Goal: Transaction & Acquisition: Purchase product/service

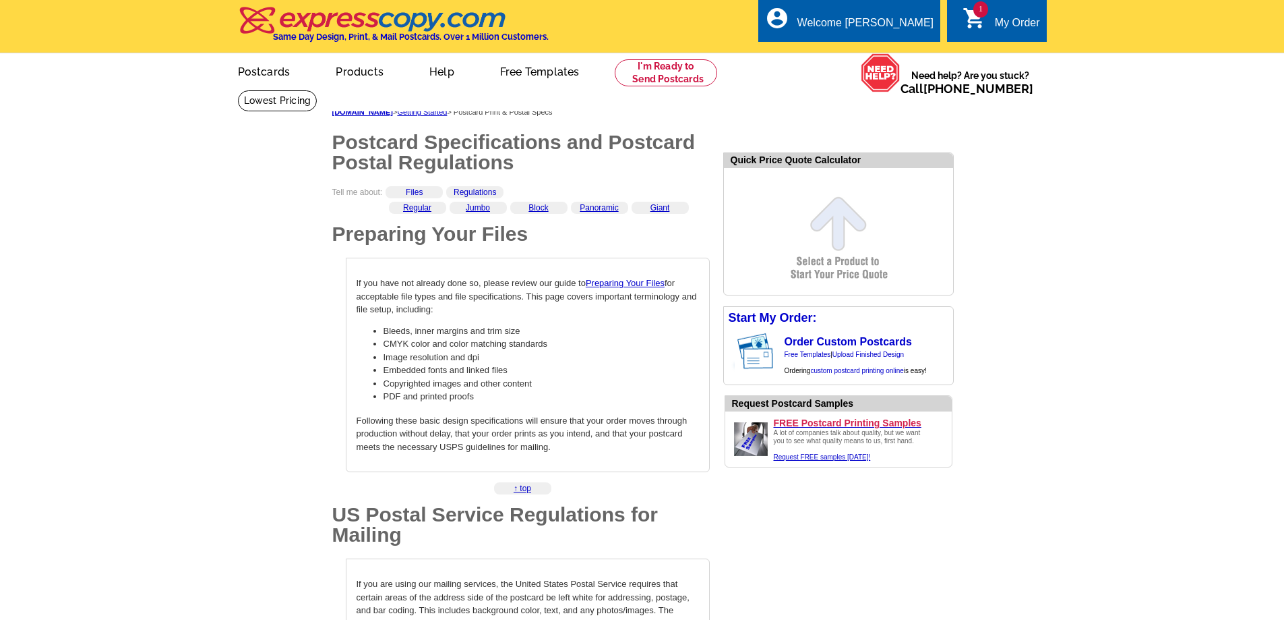
click at [1030, 21] on div "My Order" at bounding box center [1017, 26] width 45 height 19
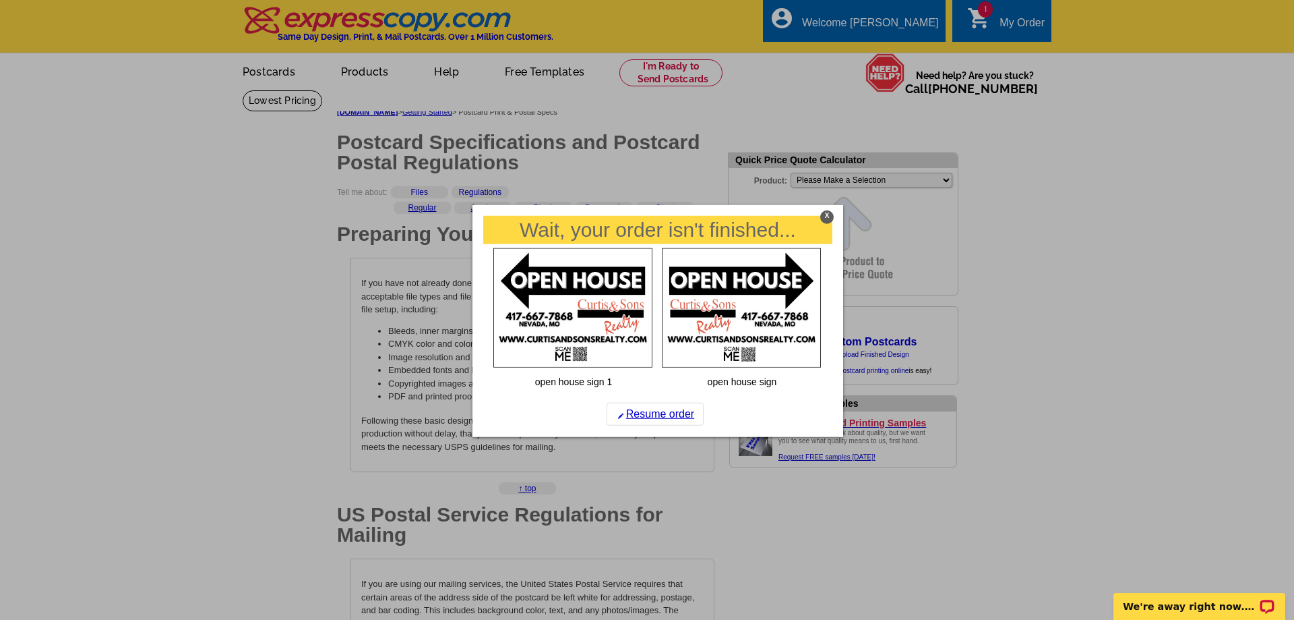
drag, startPoint x: 831, startPoint y: 218, endPoint x: 839, endPoint y: 208, distance: 12.9
click at [831, 218] on div "X" at bounding box center [826, 216] width 13 height 13
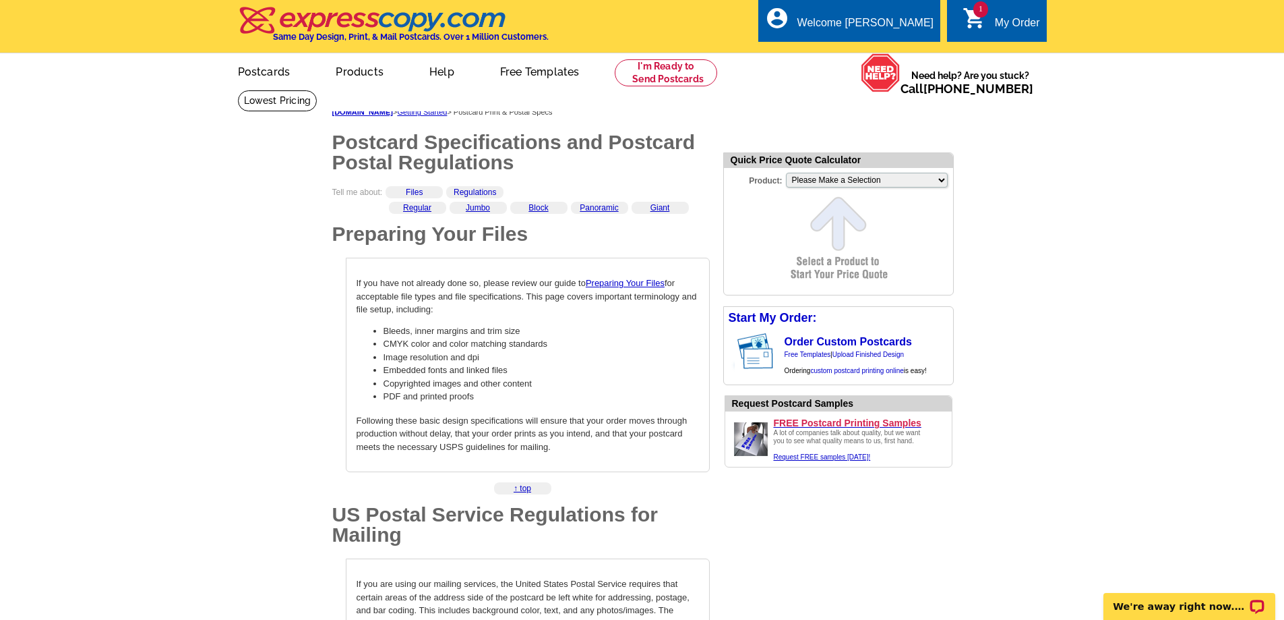
click at [1011, 26] on div "My Order" at bounding box center [1017, 26] width 45 height 19
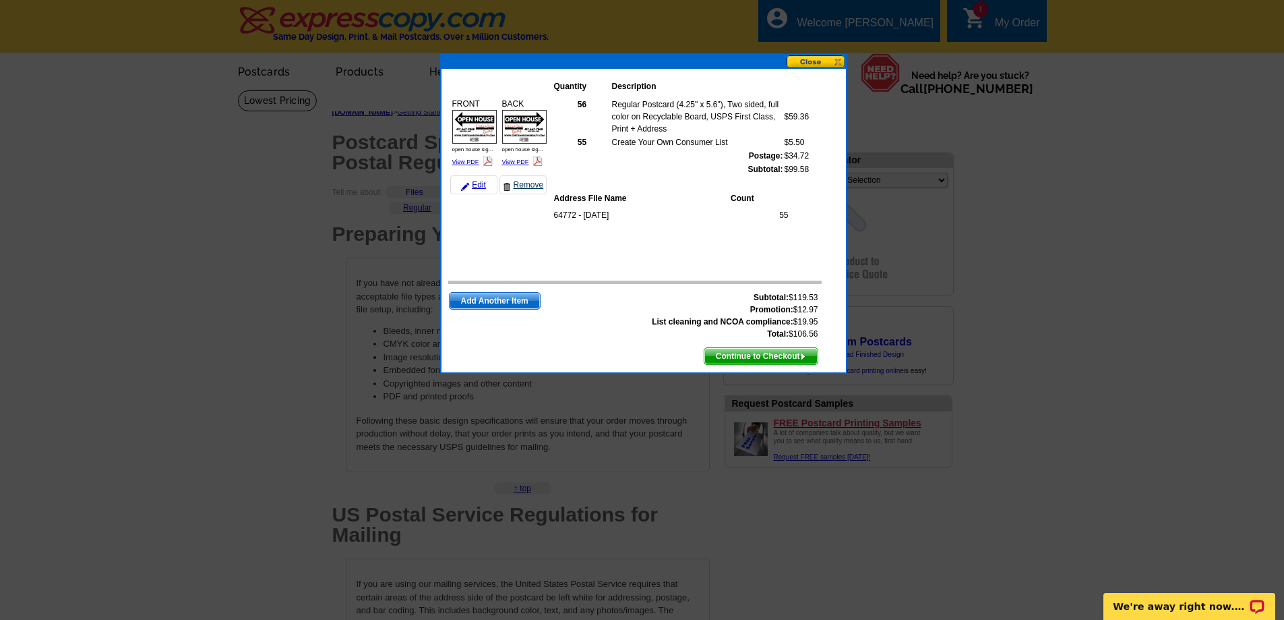
click at [520, 184] on link "Remove" at bounding box center [523, 184] width 47 height 19
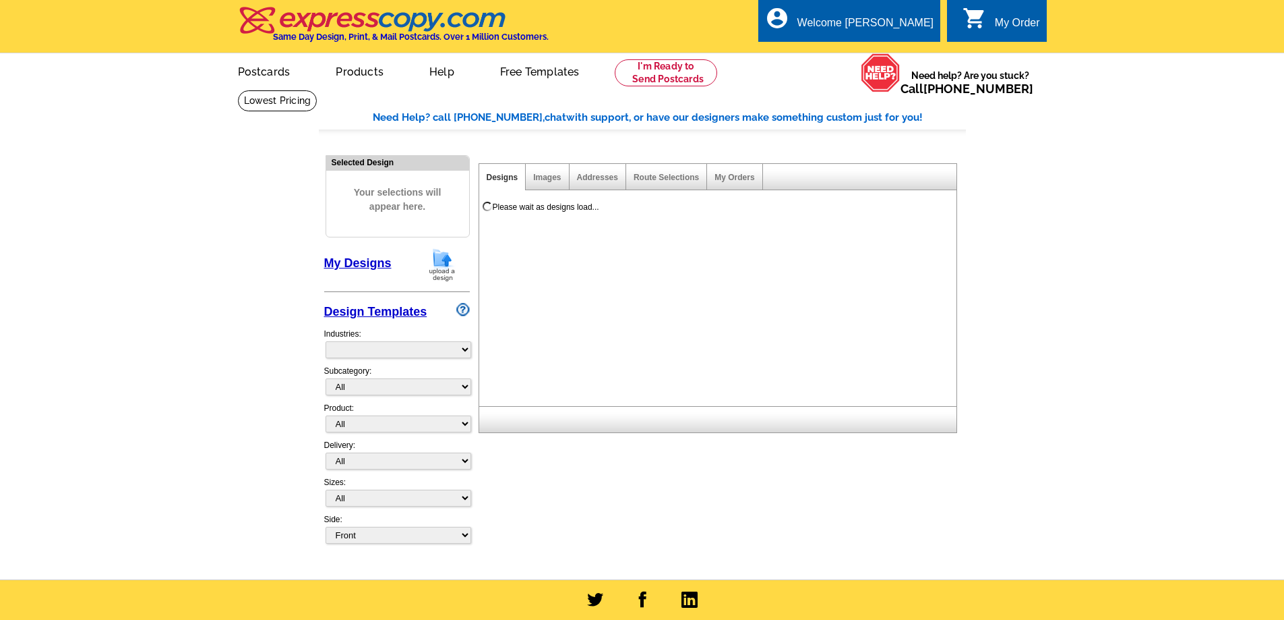
select select "785"
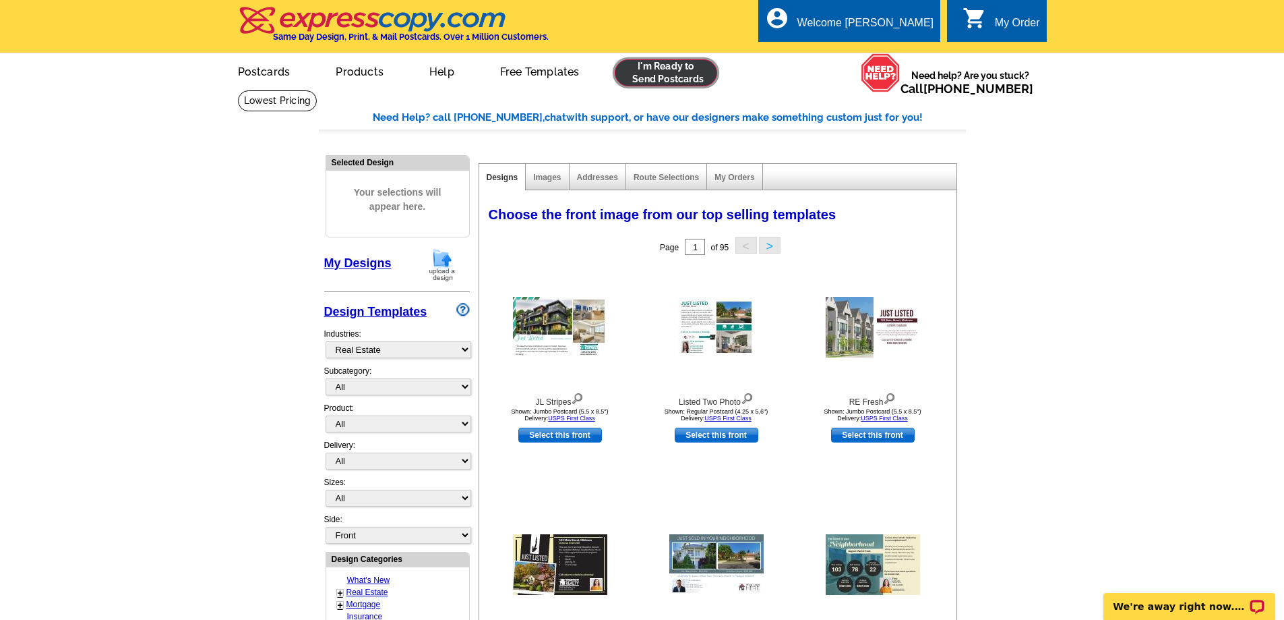
click at [677, 71] on link at bounding box center [666, 72] width 103 height 27
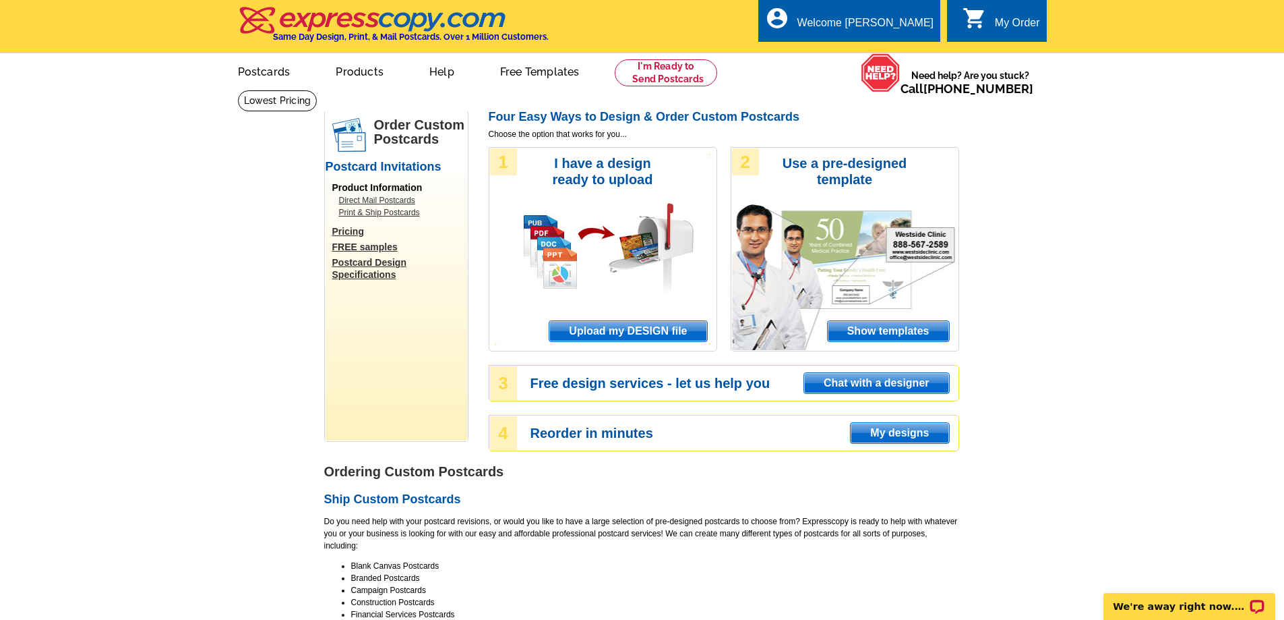
click at [644, 336] on span "Upload my DESIGN file" at bounding box center [627, 331] width 157 height 20
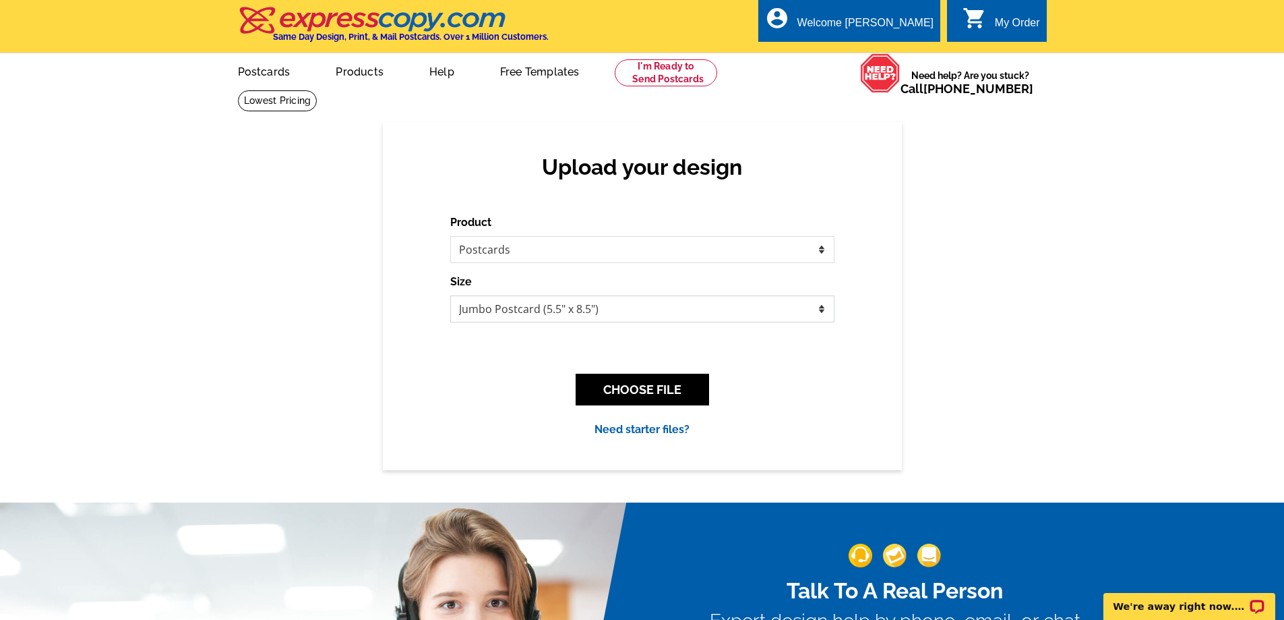
click at [581, 305] on select "Jumbo Postcard (5.5" x 8.5") Regular Postcard (4.25" x 5.6") Panoramic Postcard…" at bounding box center [642, 308] width 384 height 27
select select "1"
click at [450, 296] on select "Jumbo Postcard (5.5" x 8.5") Regular Postcard (4.25" x 5.6") Panoramic Postcard…" at bounding box center [642, 308] width 384 height 27
click at [649, 386] on button "CHOOSE FILE" at bounding box center [642, 389] width 133 height 32
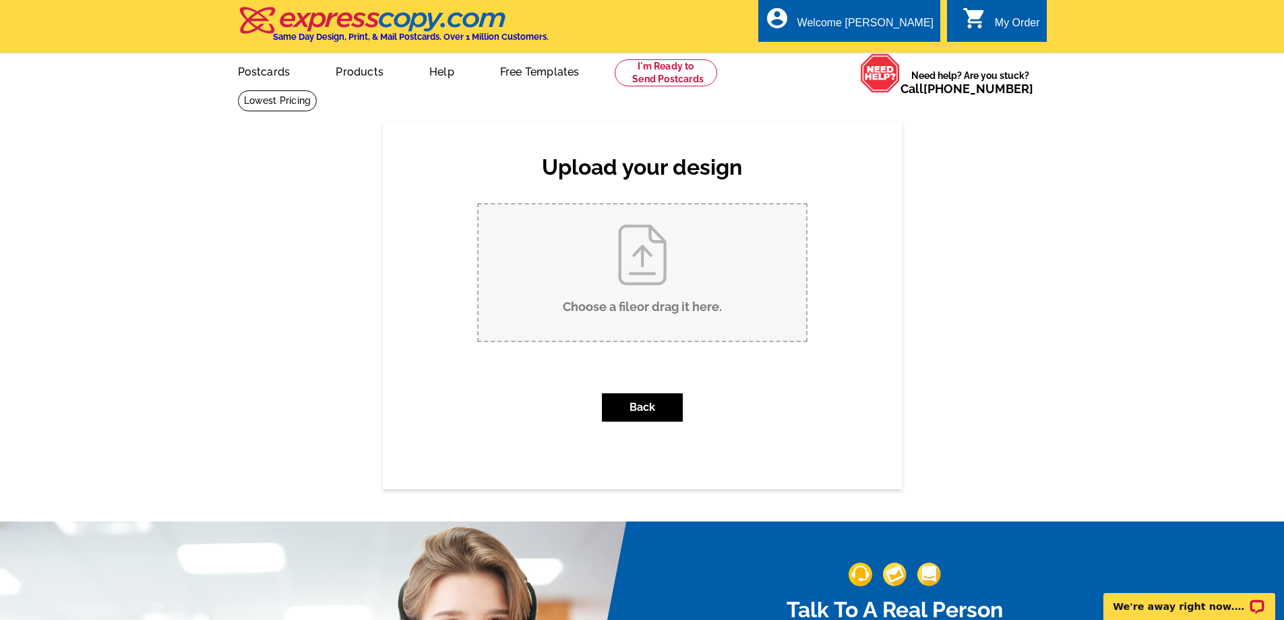
click at [642, 270] on input "Choose a file or drag it here ." at bounding box center [643, 272] width 328 height 136
type input "C:\fakepath\1.jpg"
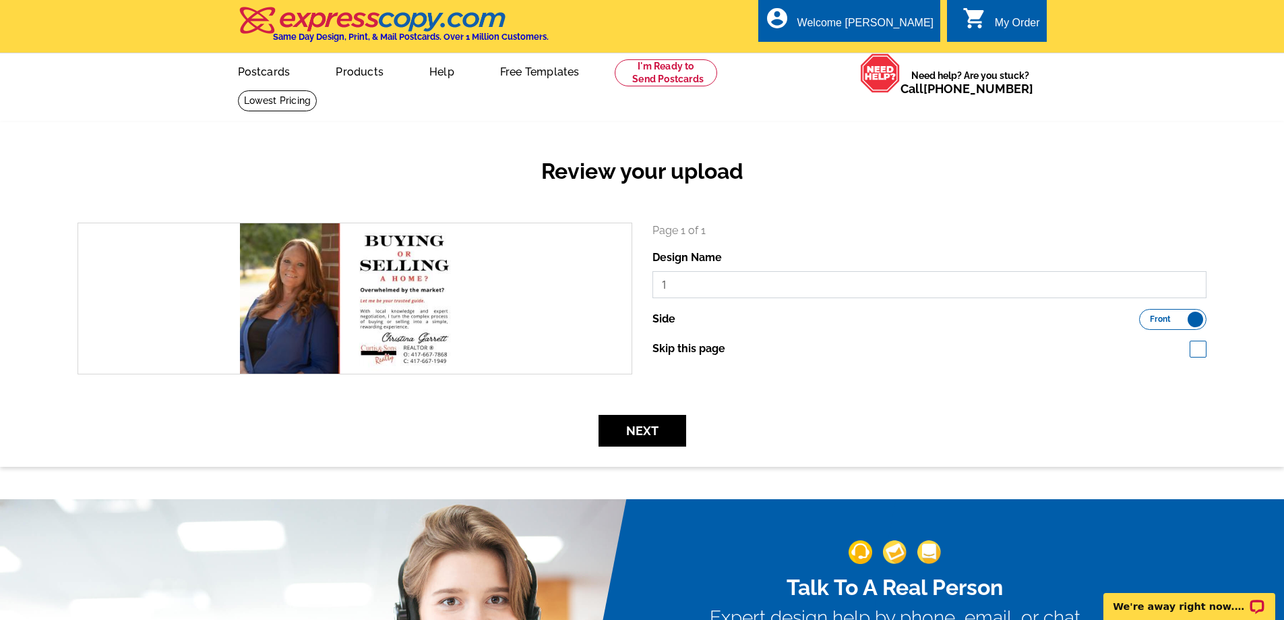
click at [696, 278] on input "1" at bounding box center [930, 284] width 555 height 27
type input "Christy Front"
click at [650, 435] on button "Next" at bounding box center [643, 431] width 88 height 32
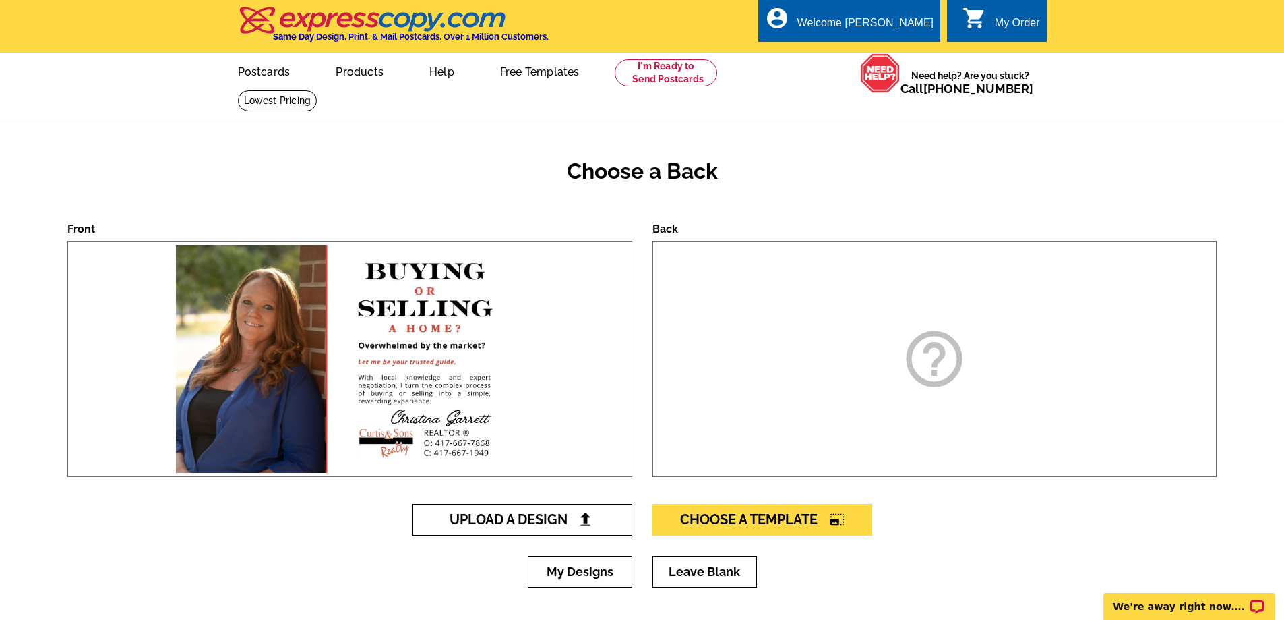
click at [518, 518] on span "Upload A Design" at bounding box center [522, 519] width 145 height 16
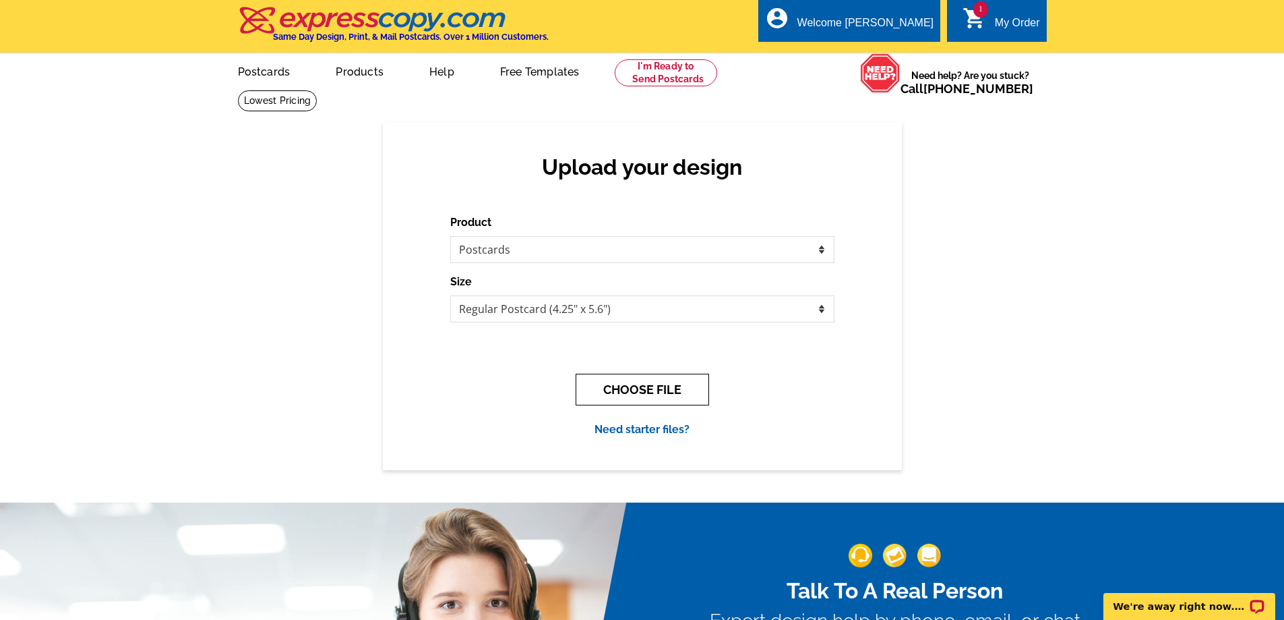
click at [637, 394] on button "CHOOSE FILE" at bounding box center [642, 389] width 133 height 32
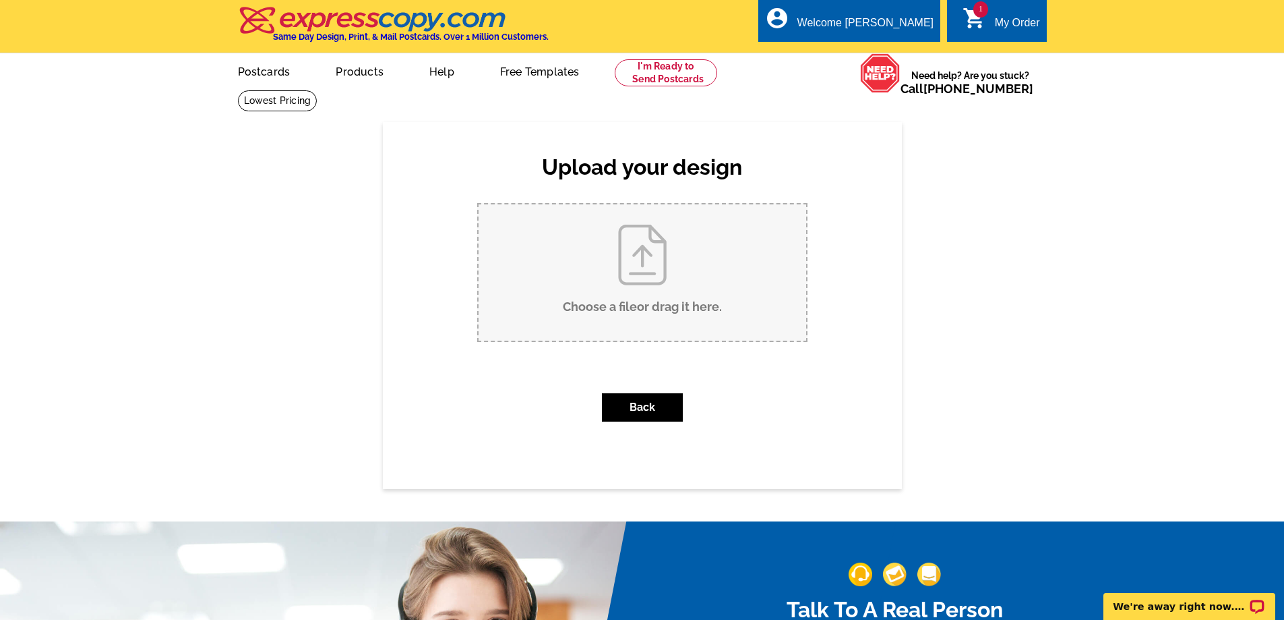
click at [615, 251] on input "Choose a file or drag it here ." at bounding box center [643, 272] width 328 height 136
type input "C:\fakepath\2.jpg"
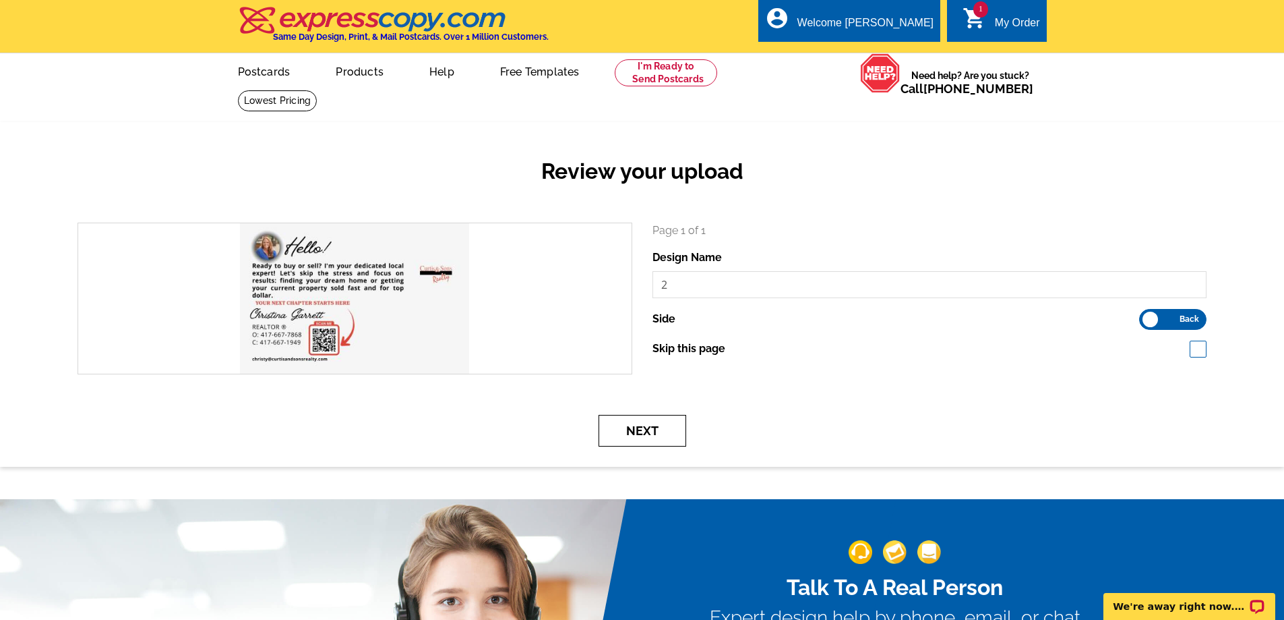
click at [649, 431] on button "Next" at bounding box center [643, 431] width 88 height 32
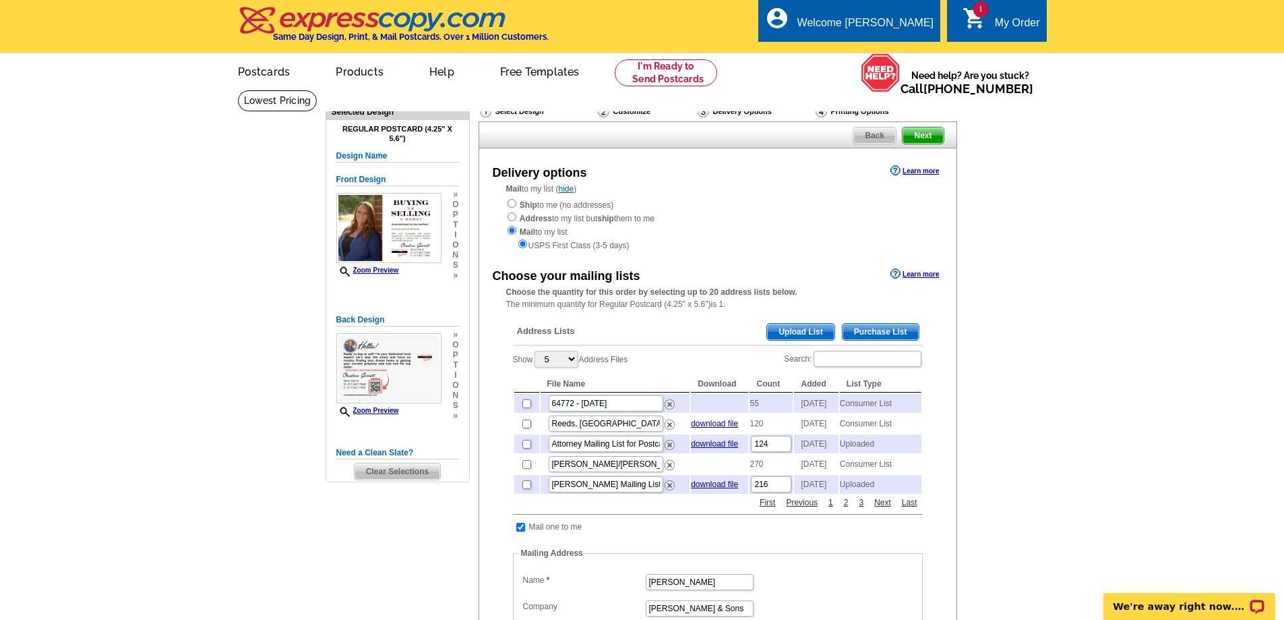
click at [874, 138] on span "Back" at bounding box center [875, 135] width 42 height 16
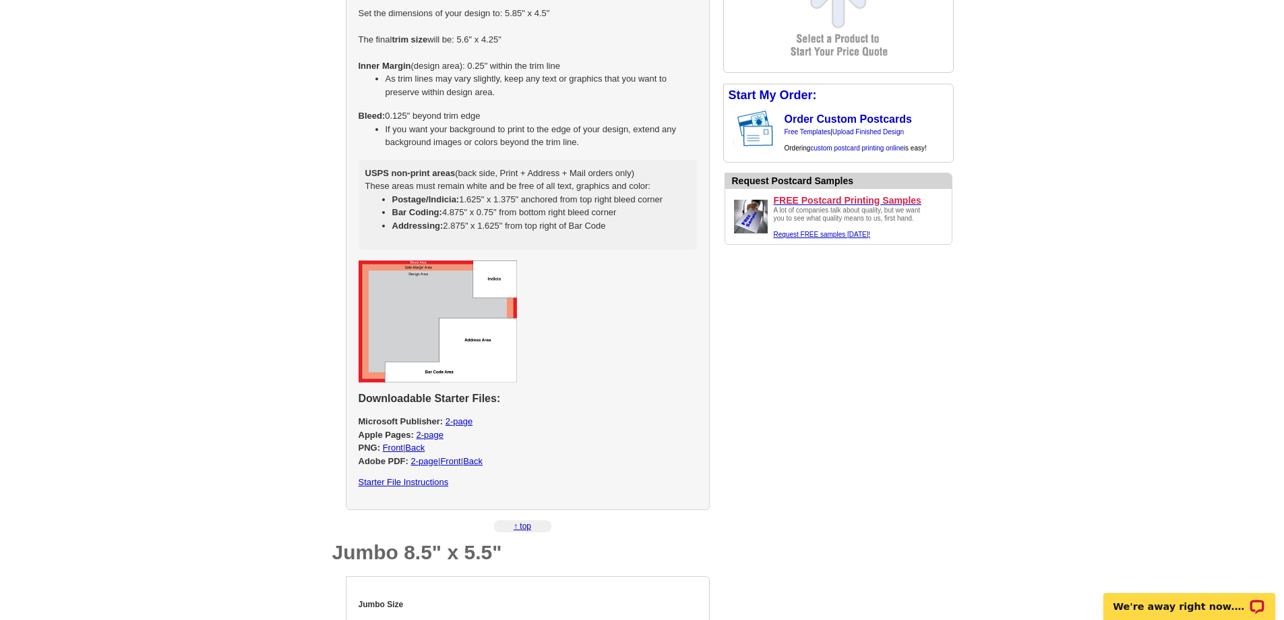
scroll to position [876, 0]
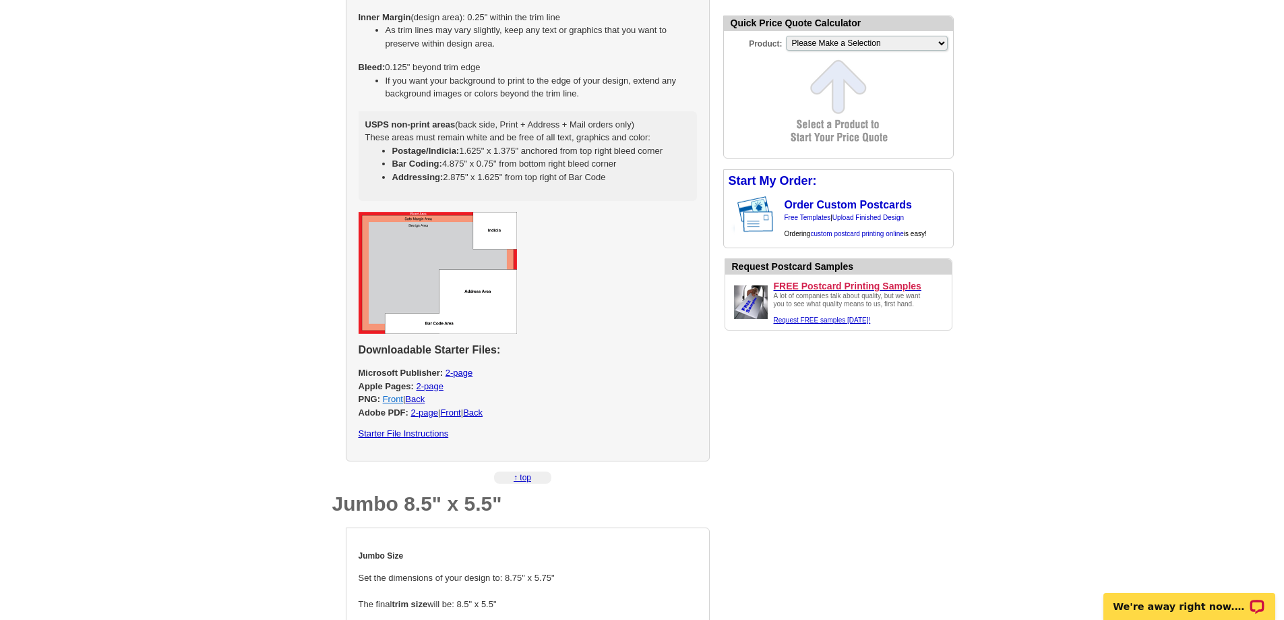
click at [392, 404] on link "Front" at bounding box center [393, 399] width 20 height 10
select select "1"
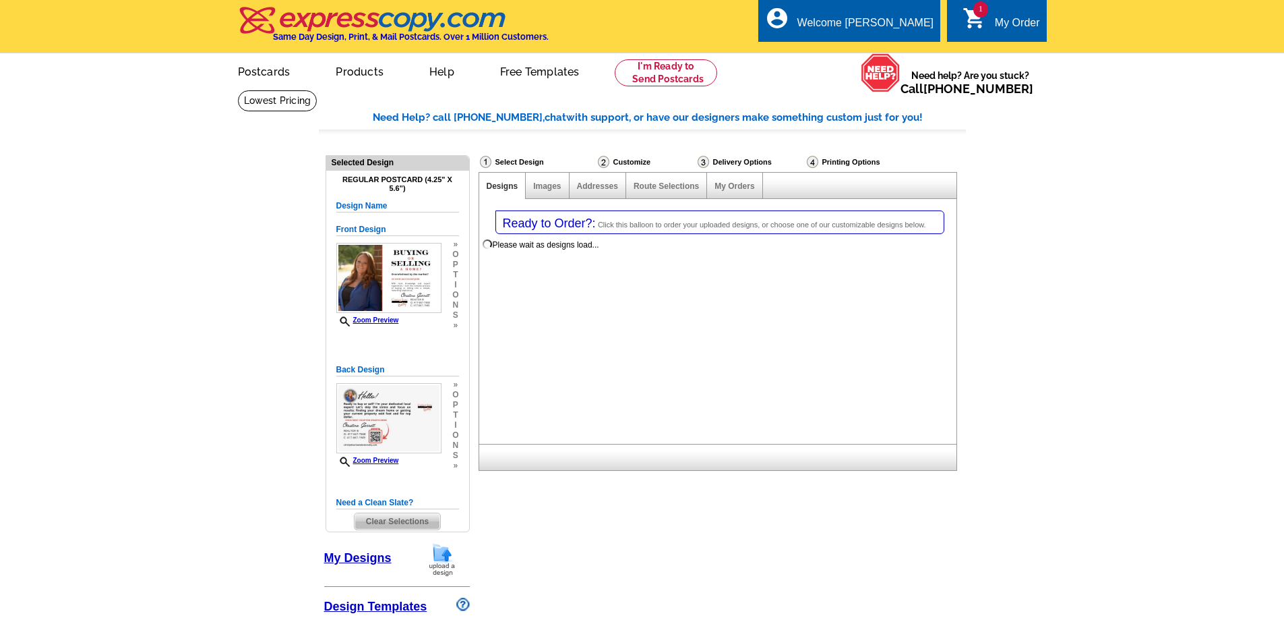
select select "1"
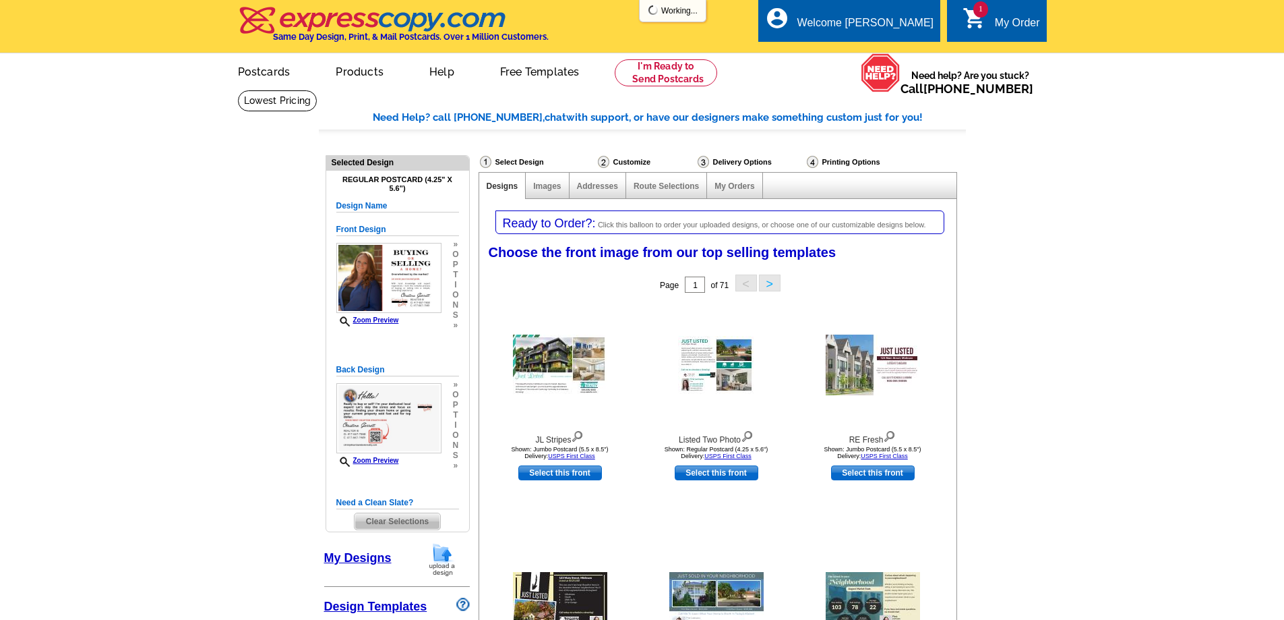
select select "785"
click at [992, 29] on link "1 shopping_cart My Order" at bounding box center [1002, 23] width 78 height 17
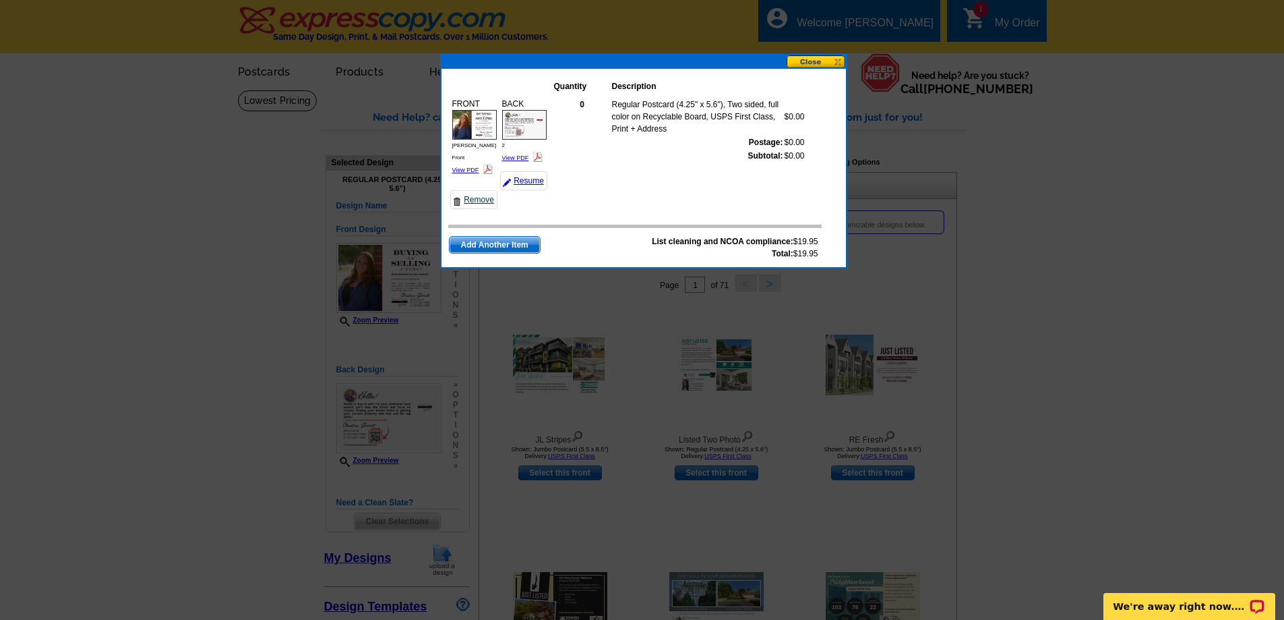
click at [498, 190] on link "Remove" at bounding box center [473, 199] width 47 height 19
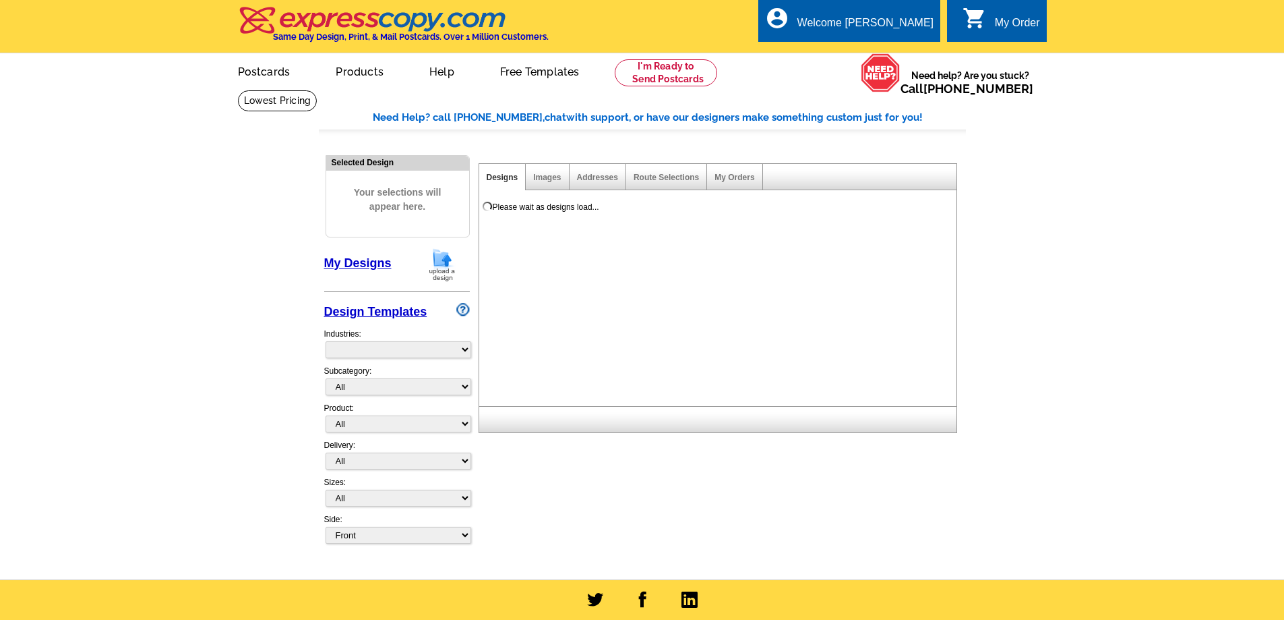
select select "785"
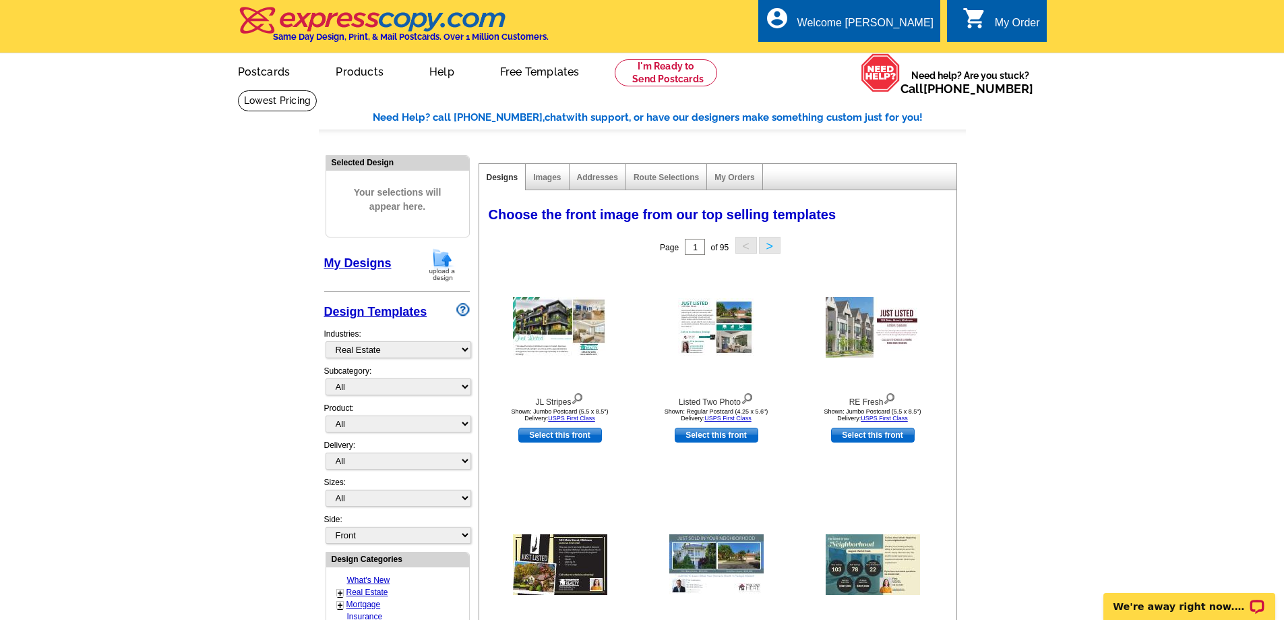
click at [1019, 22] on div "My Order" at bounding box center [1017, 26] width 45 height 19
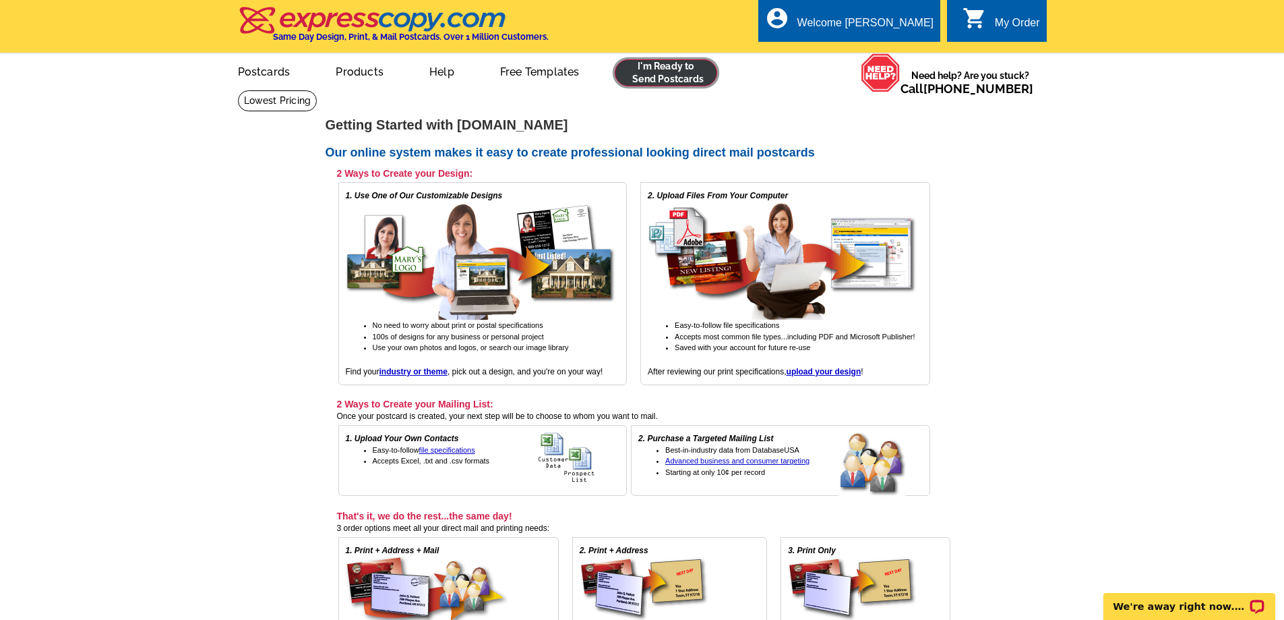
click at [678, 74] on link at bounding box center [666, 72] width 103 height 27
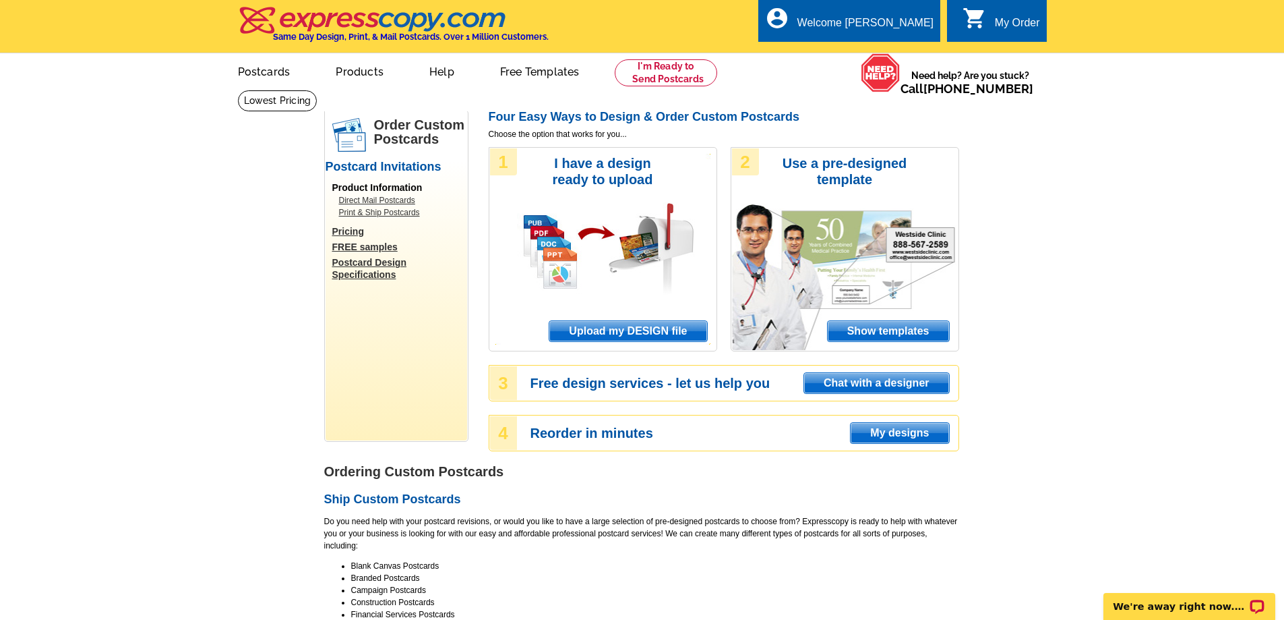
click at [634, 338] on span "Upload my DESIGN file" at bounding box center [627, 331] width 157 height 20
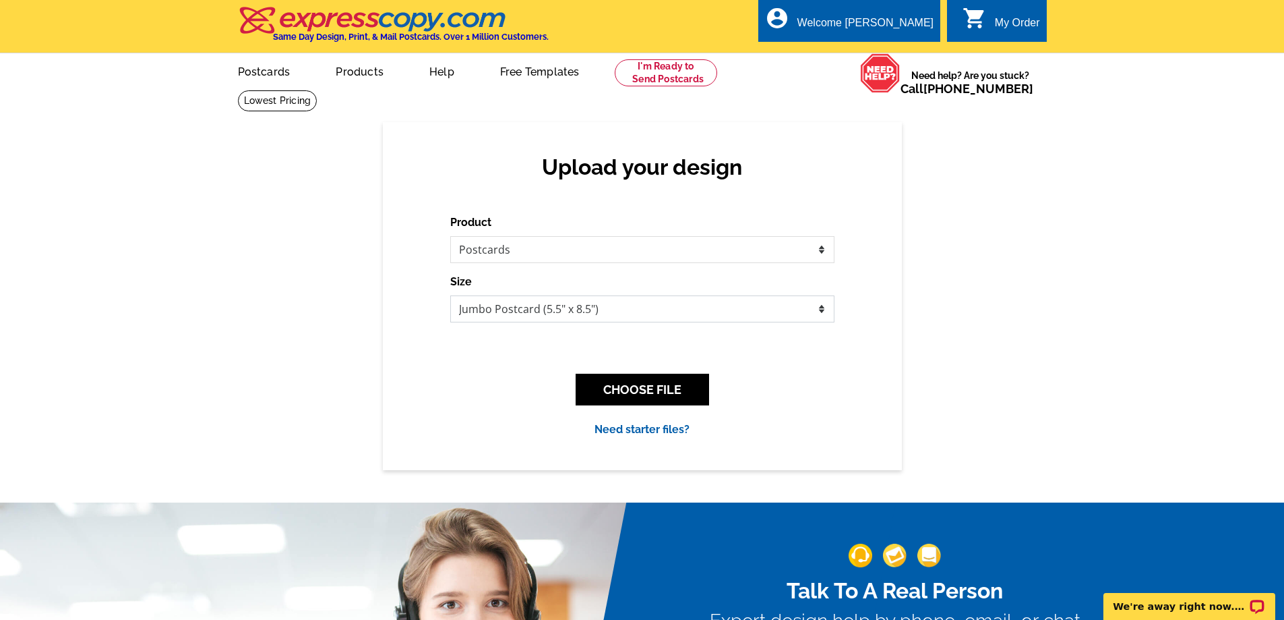
click at [547, 304] on select "Jumbo Postcard (5.5" x 8.5") Regular Postcard (4.25" x 5.6") Panoramic Postcard…" at bounding box center [642, 308] width 384 height 27
select select "1"
click at [450, 296] on select "Jumbo Postcard (5.5" x 8.5") Regular Postcard (4.25" x 5.6") Panoramic Postcard…" at bounding box center [642, 308] width 384 height 27
drag, startPoint x: 638, startPoint y: 398, endPoint x: 729, endPoint y: 390, distance: 90.8
click at [640, 398] on button "CHOOSE FILE" at bounding box center [642, 389] width 133 height 32
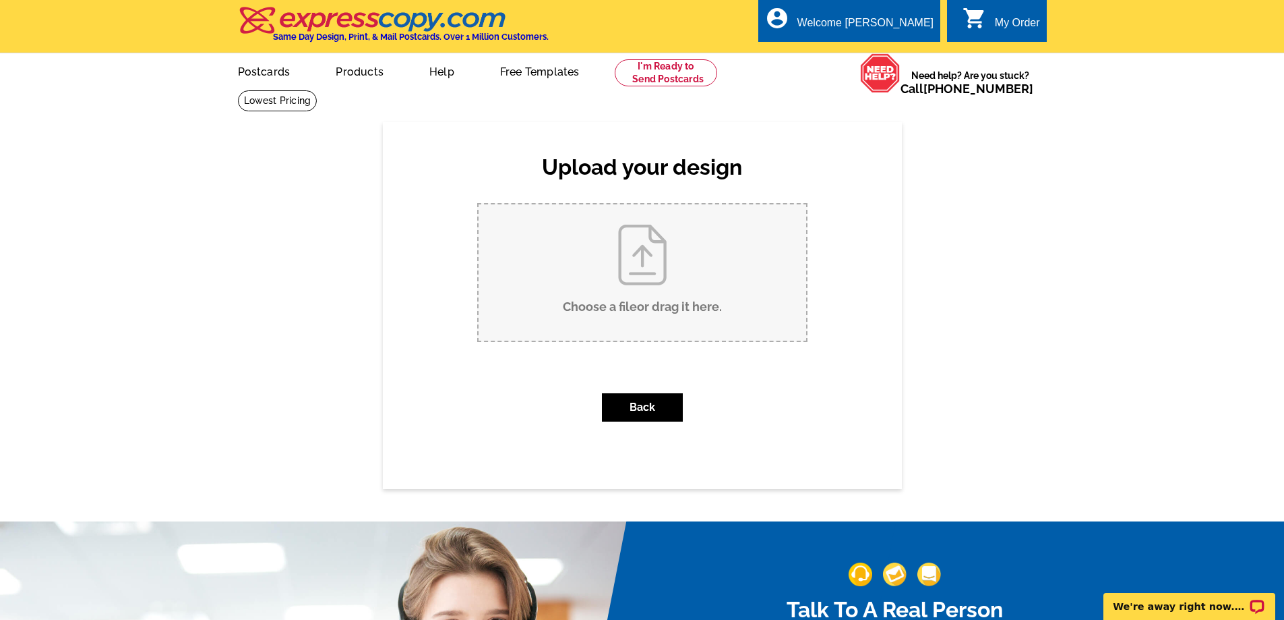
click at [637, 266] on input "Choose a file or drag it here ." at bounding box center [643, 272] width 328 height 136
type input "C:\fakepath\1.jpg"
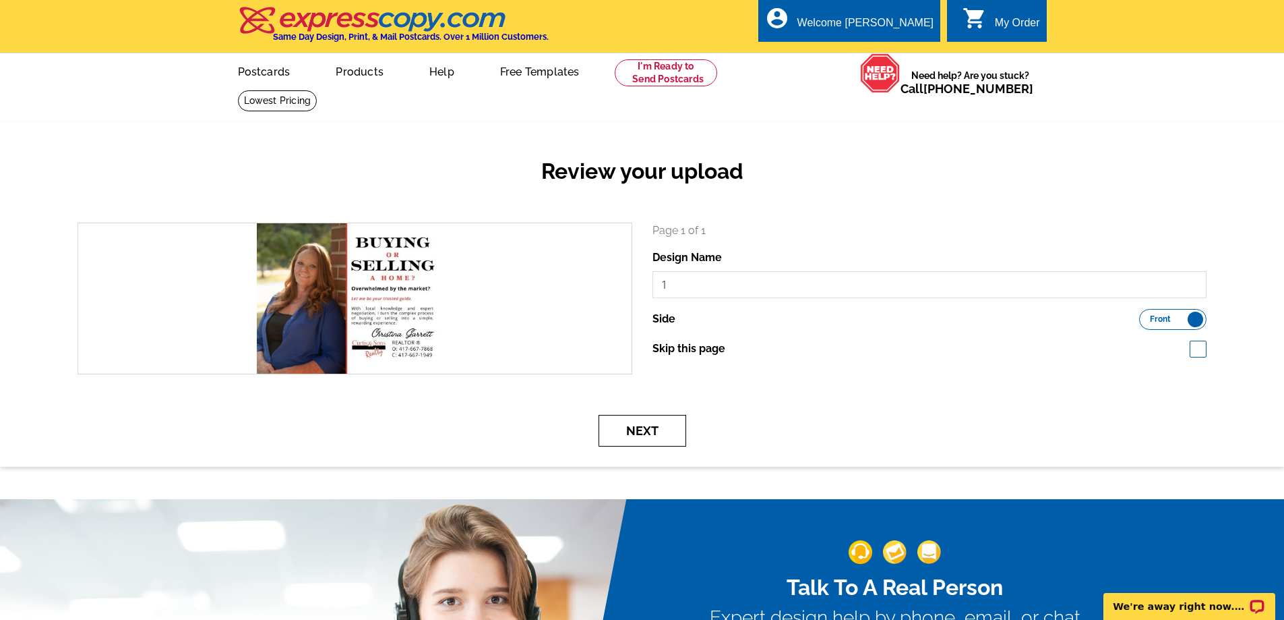
click at [623, 431] on button "Next" at bounding box center [643, 431] width 88 height 32
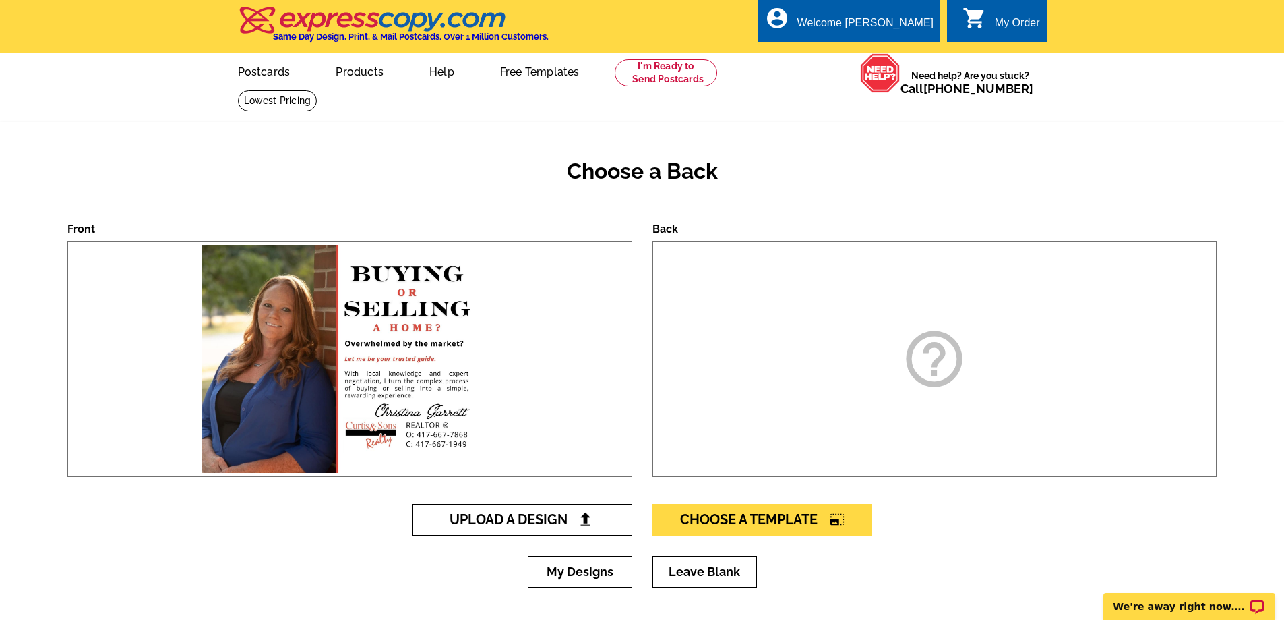
click at [493, 515] on span "Upload A Design" at bounding box center [522, 519] width 145 height 16
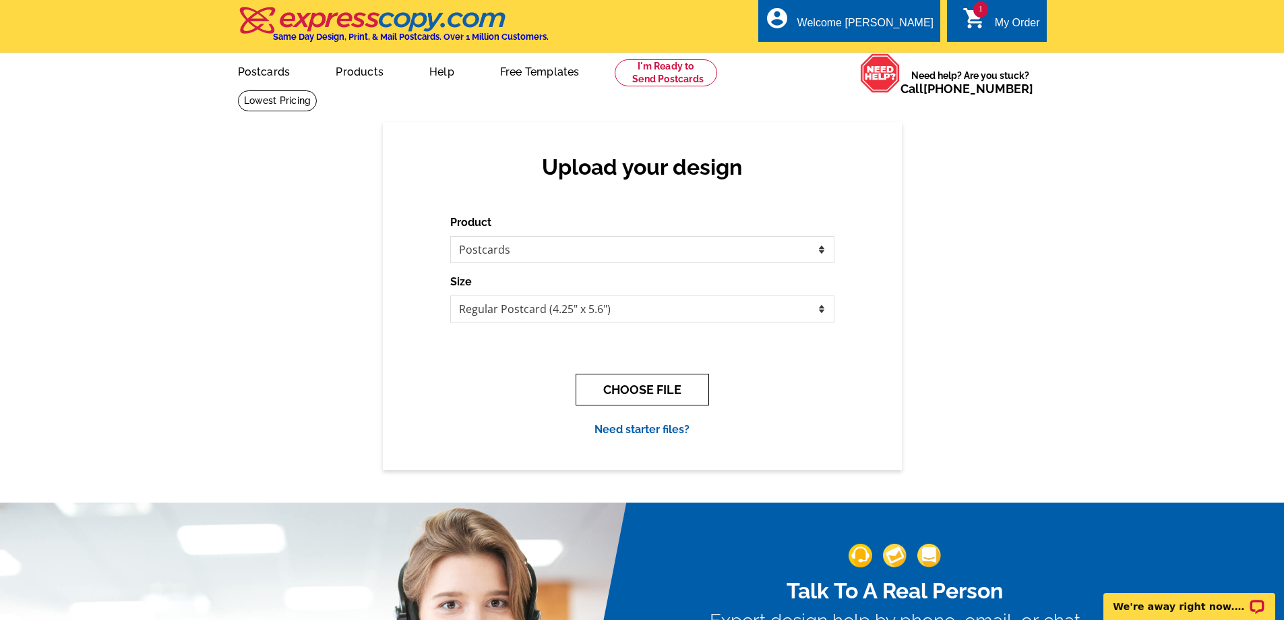
click at [665, 393] on button "CHOOSE FILE" at bounding box center [642, 389] width 133 height 32
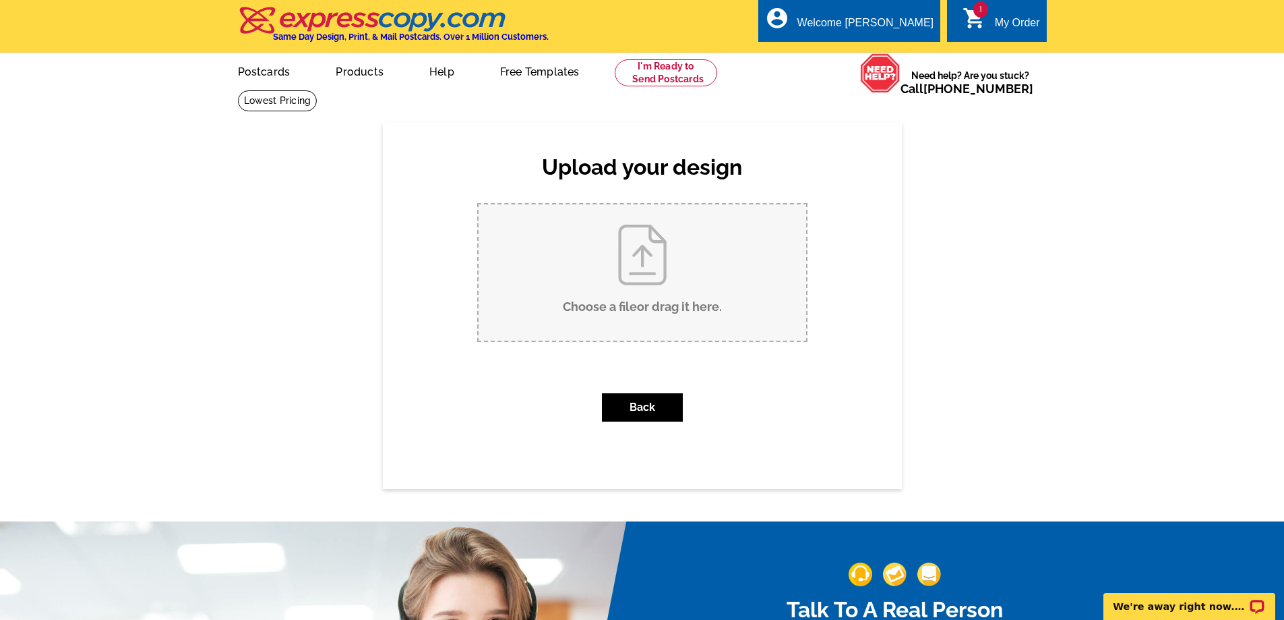
click at [603, 268] on input "Choose a file or drag it here ." at bounding box center [643, 272] width 328 height 136
type input "C:\fakepath\2.jpg"
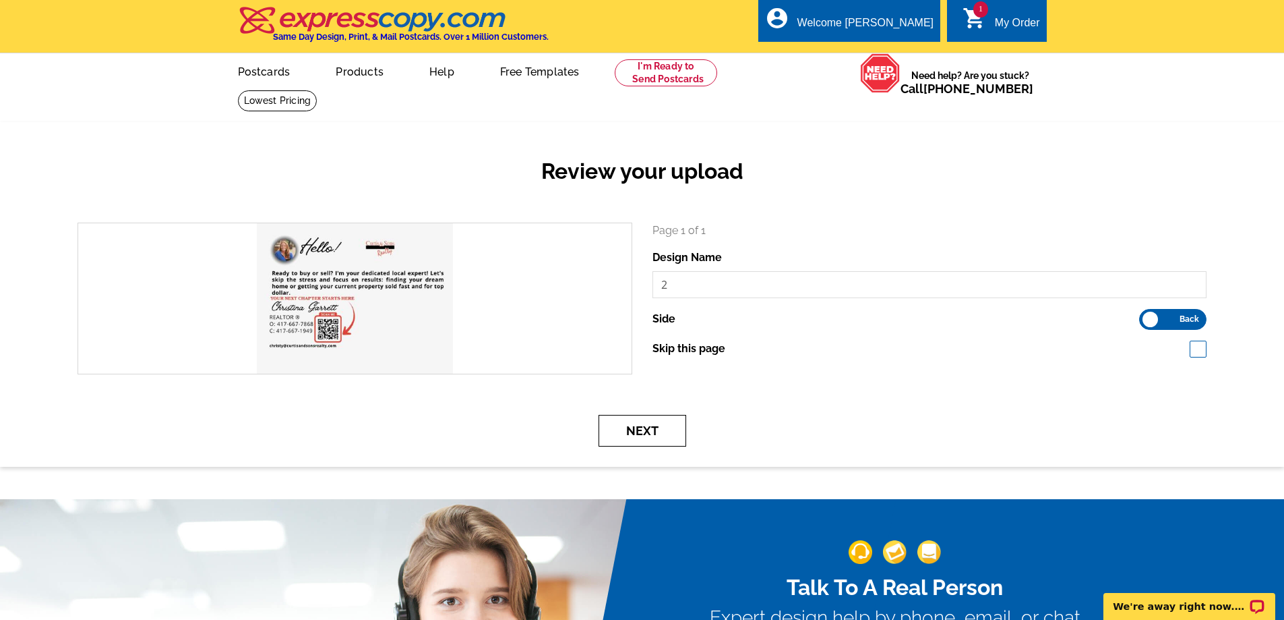
drag, startPoint x: 651, startPoint y: 440, endPoint x: 661, endPoint y: 440, distance: 10.1
click at [651, 440] on button "Next" at bounding box center [643, 431] width 88 height 32
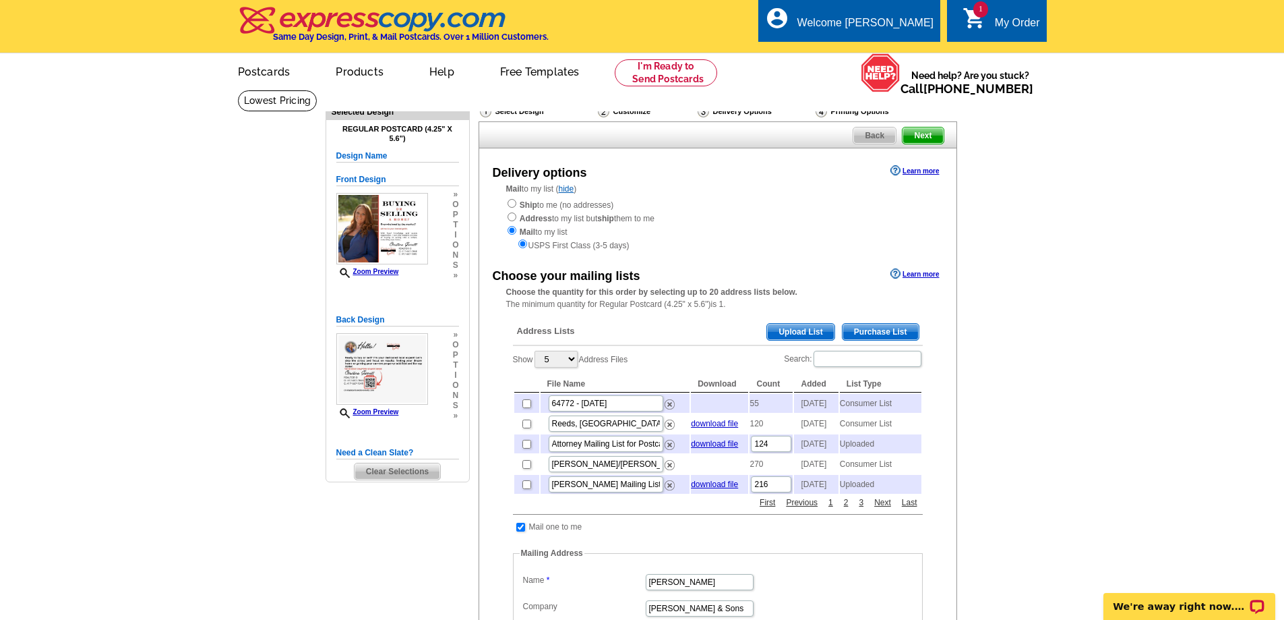
click at [797, 332] on span "Upload List" at bounding box center [800, 332] width 67 height 16
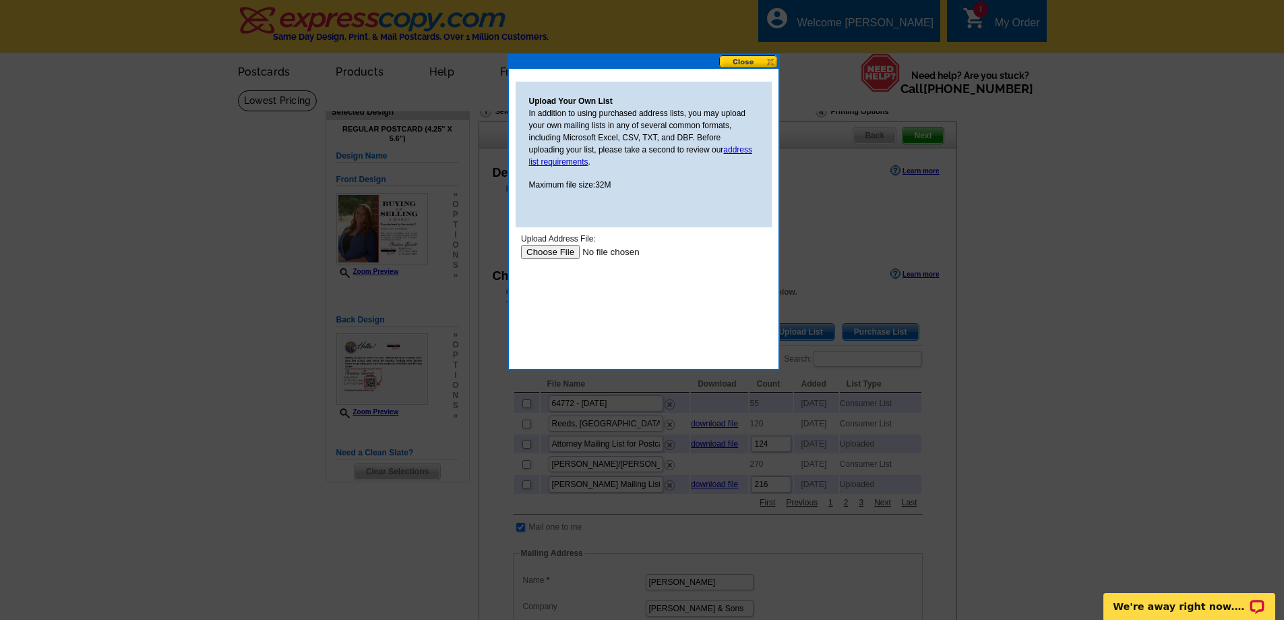
click at [552, 255] on input "file" at bounding box center [605, 252] width 171 height 14
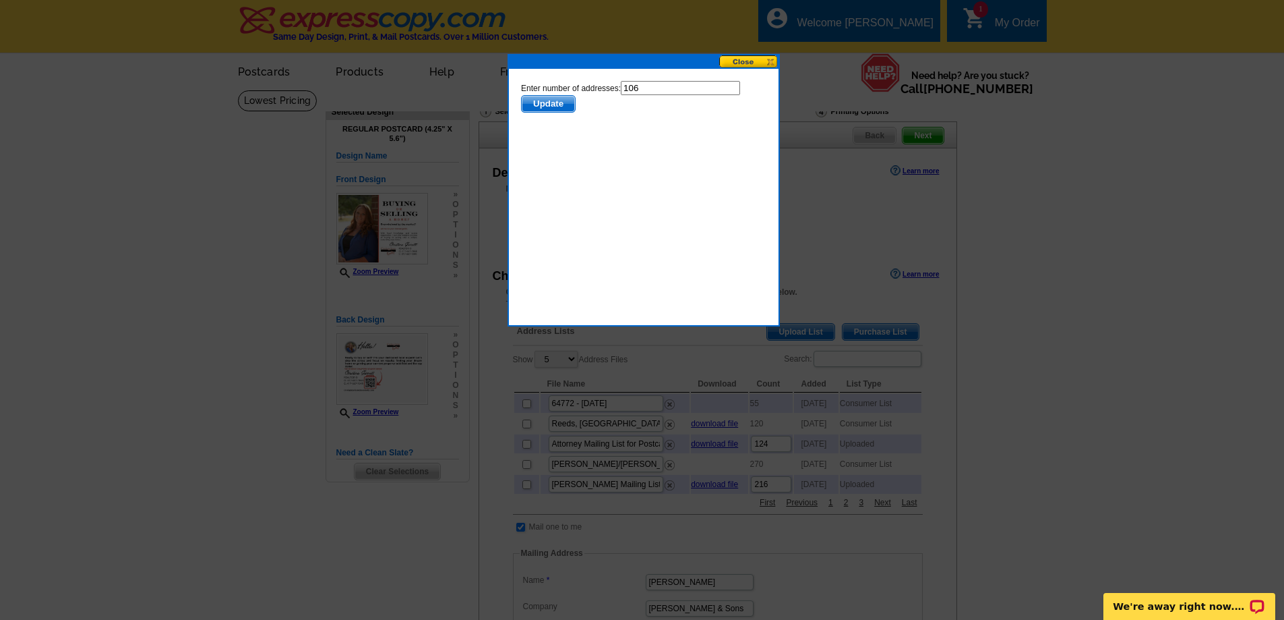
click at [574, 98] on span "Update" at bounding box center [547, 104] width 53 height 16
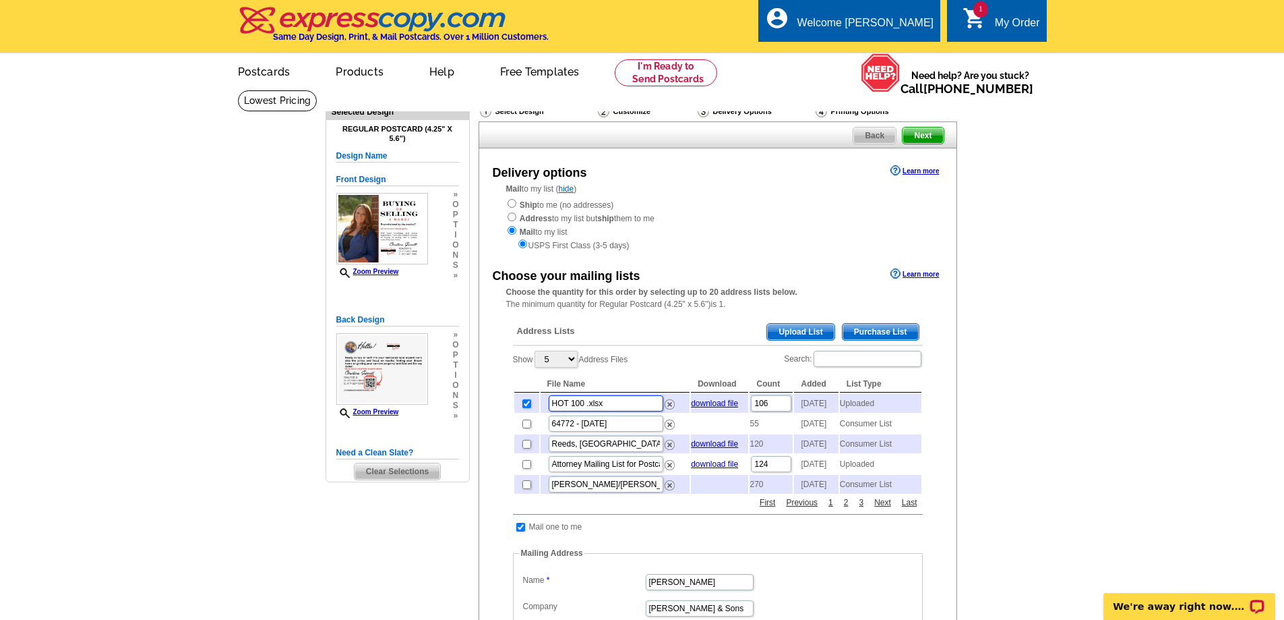
click at [550, 410] on input "HOT 100 .xlsx" at bounding box center [606, 403] width 115 height 16
type input "[PERSON_NAME] HOT 100 .xlsx"
click at [1050, 322] on main "Need Help? call [PHONE_NUMBER], chat with support, or have our designers make s…" at bounding box center [642, 573] width 1284 height 966
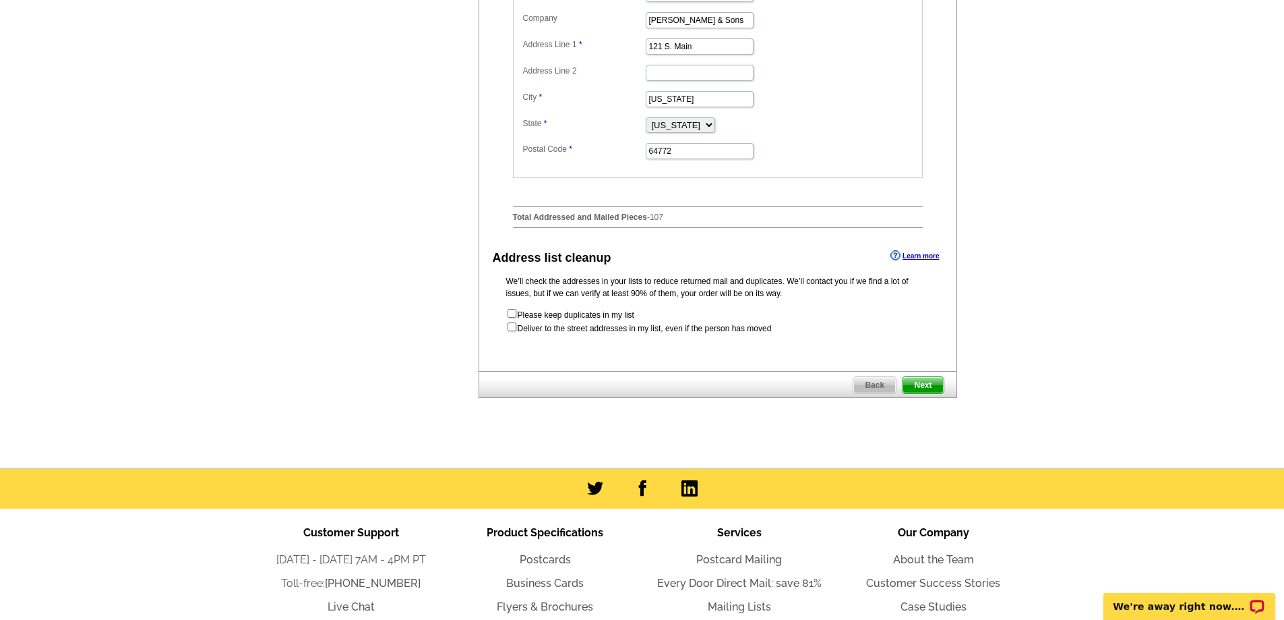
scroll to position [607, 0]
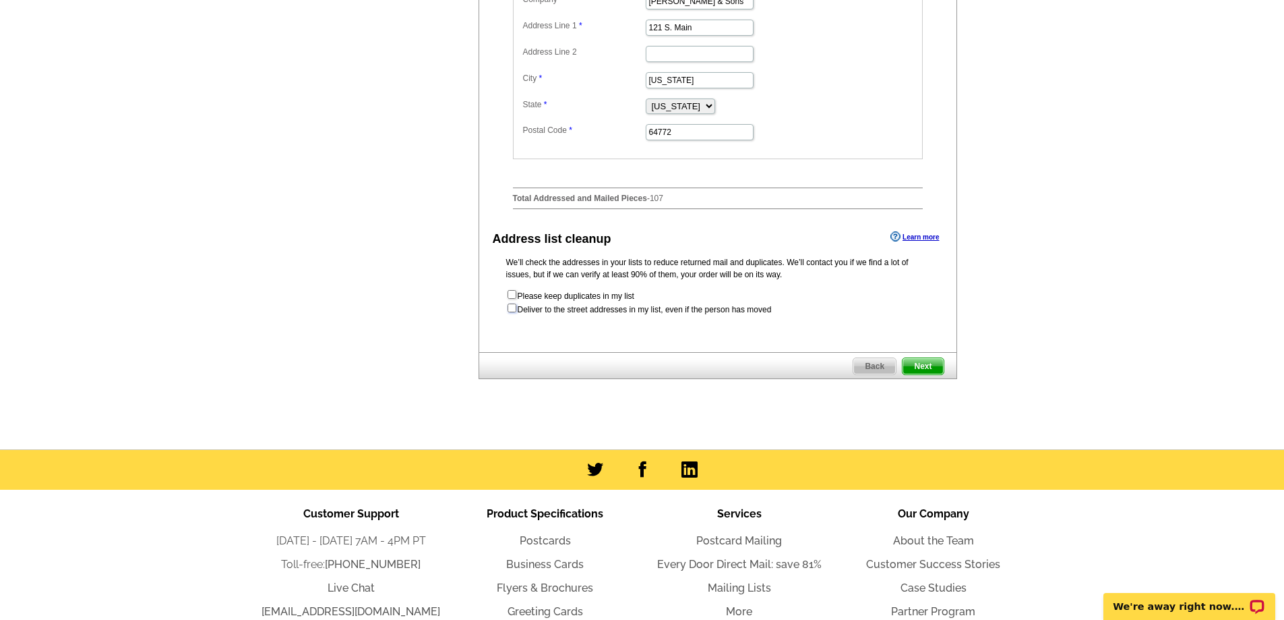
click at [511, 312] on input "checkbox" at bounding box center [512, 307] width 9 height 9
checkbox input "true"
radio input "true"
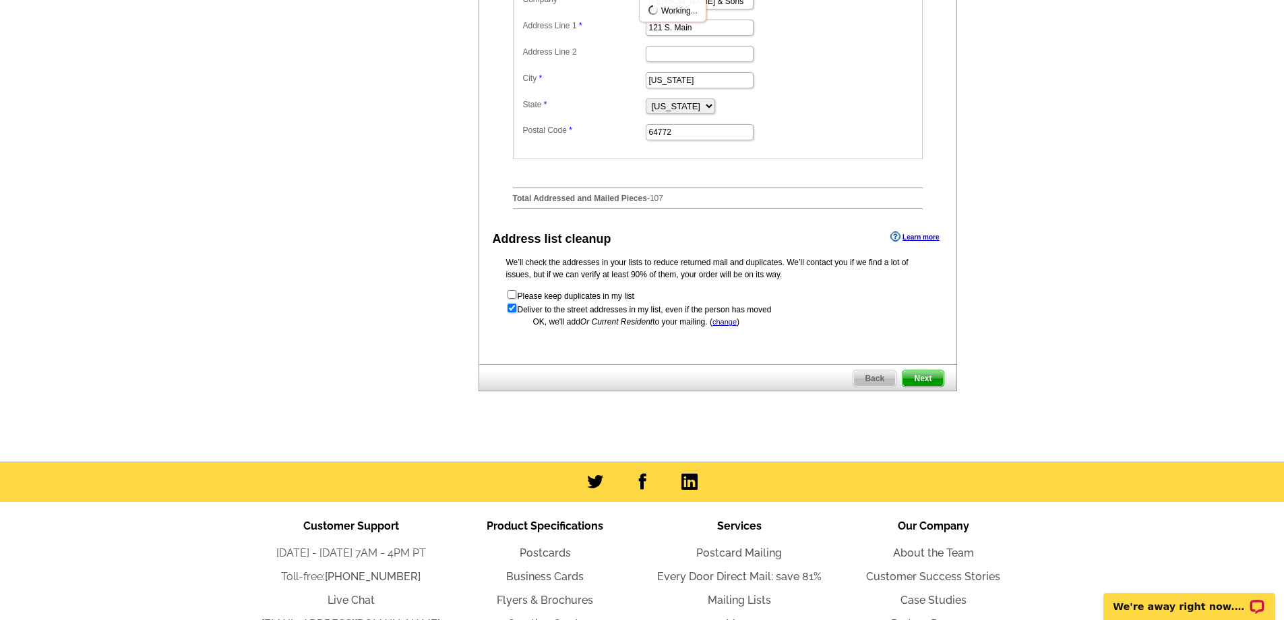
scroll to position [0, 0]
click at [511, 312] on input "checkbox" at bounding box center [512, 307] width 9 height 9
checkbox input "false"
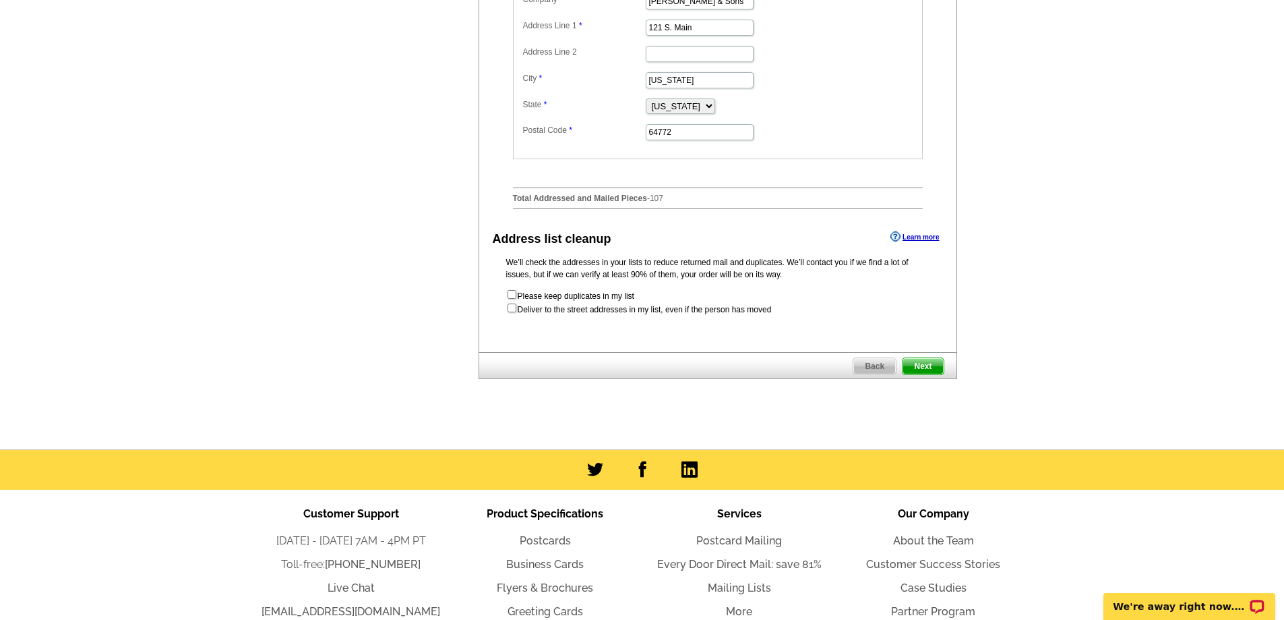
click at [920, 374] on span "Next" at bounding box center [923, 366] width 40 height 16
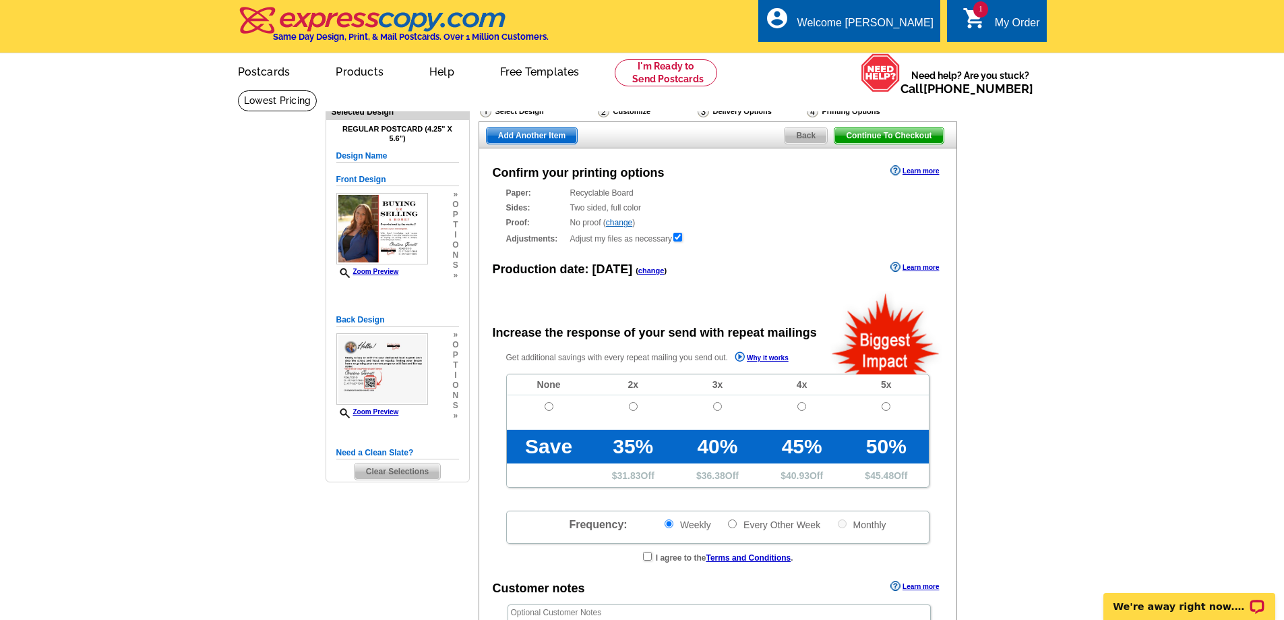
radio input "false"
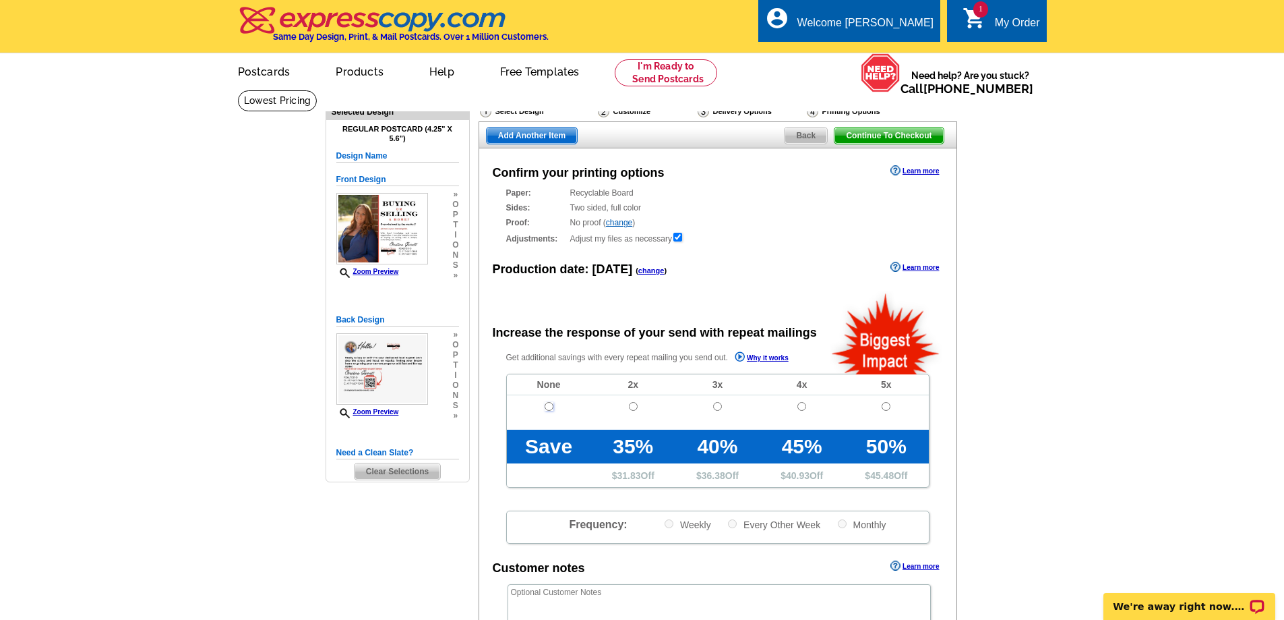
click at [548, 409] on input "radio" at bounding box center [549, 406] width 9 height 9
radio input "true"
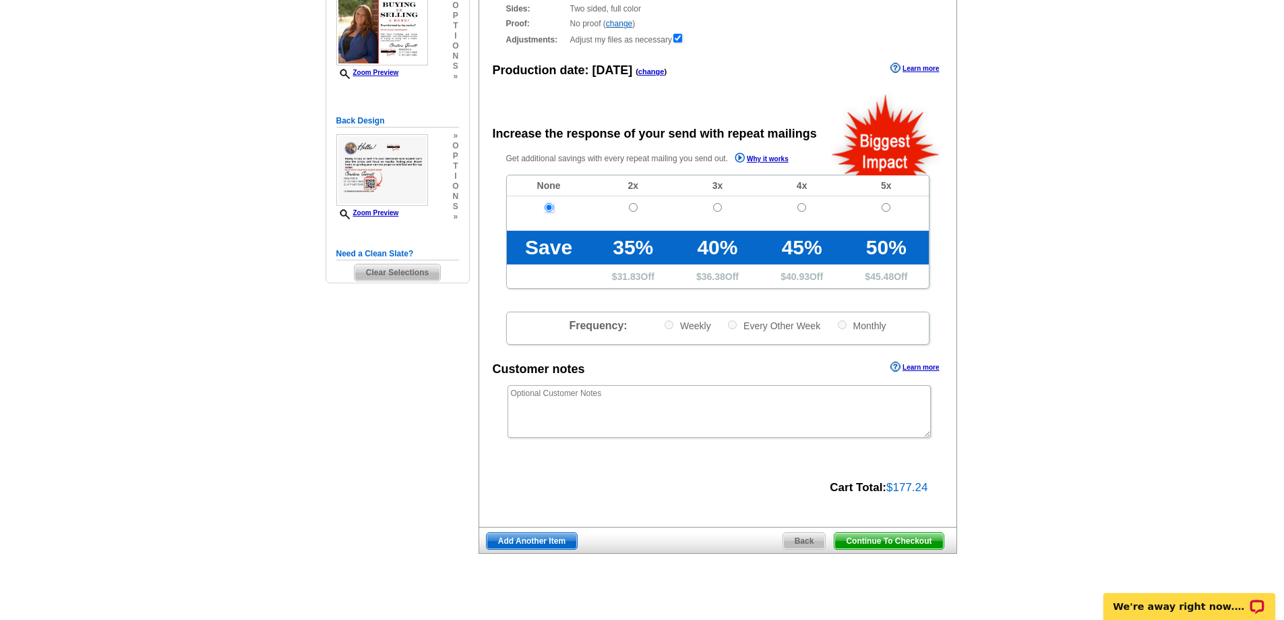
scroll to position [270, 0]
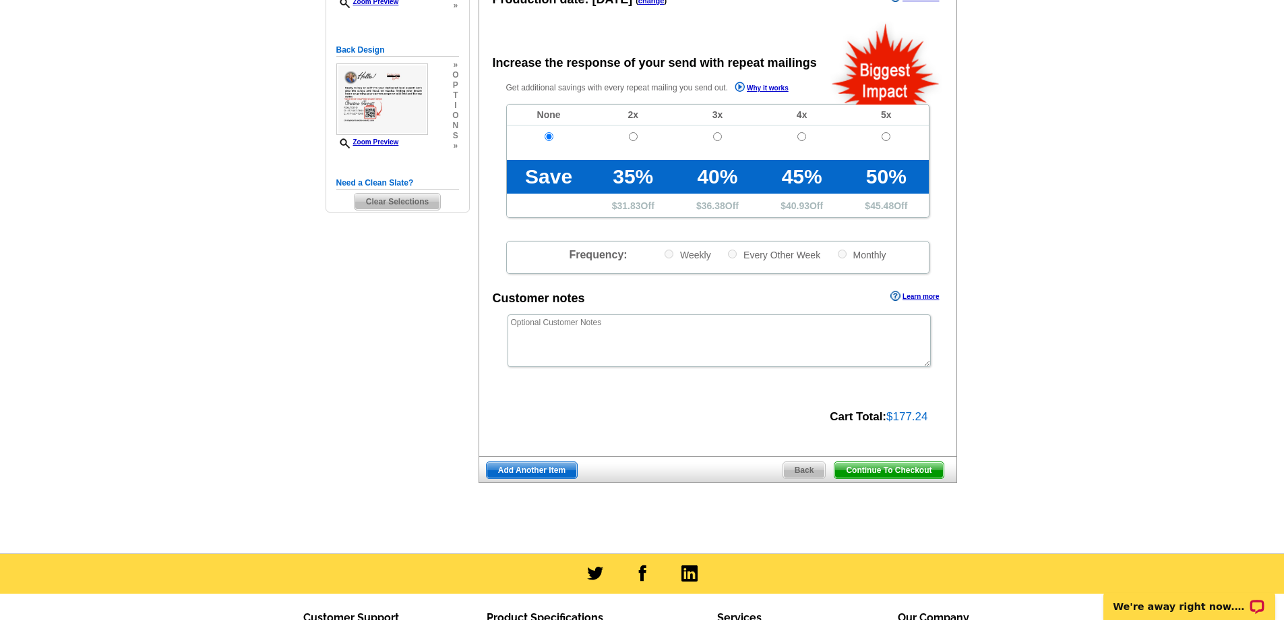
click at [880, 470] on span "Continue To Checkout" at bounding box center [889, 470] width 109 height 16
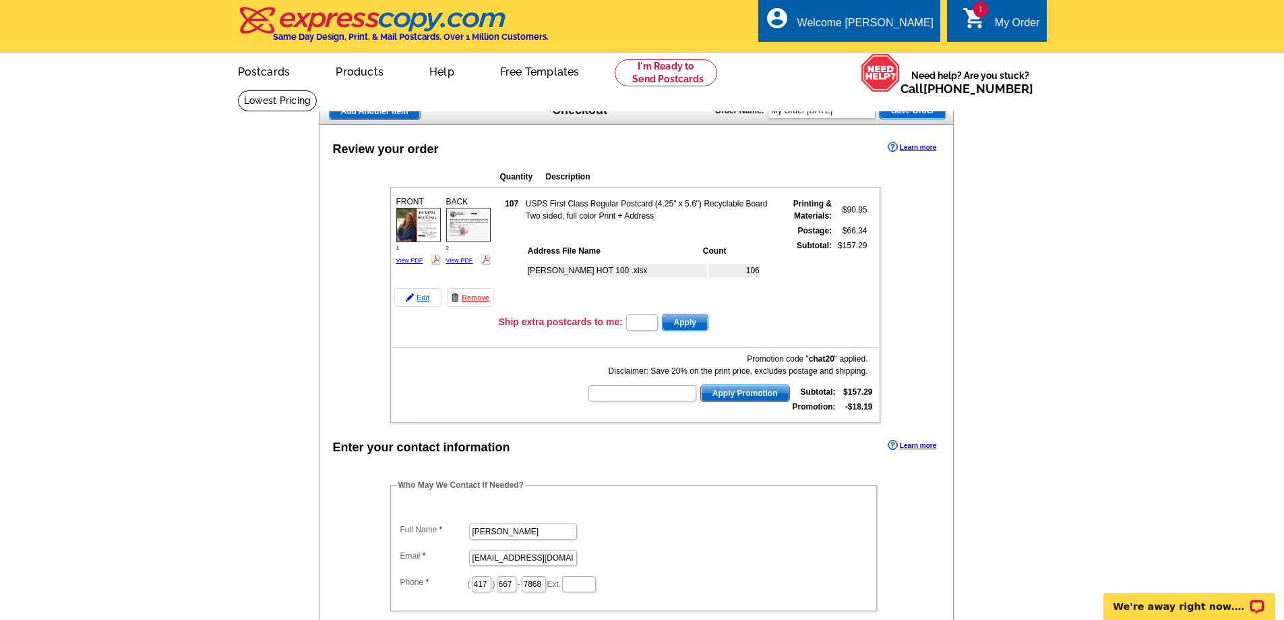
click at [427, 297] on link "Edit" at bounding box center [417, 297] width 47 height 19
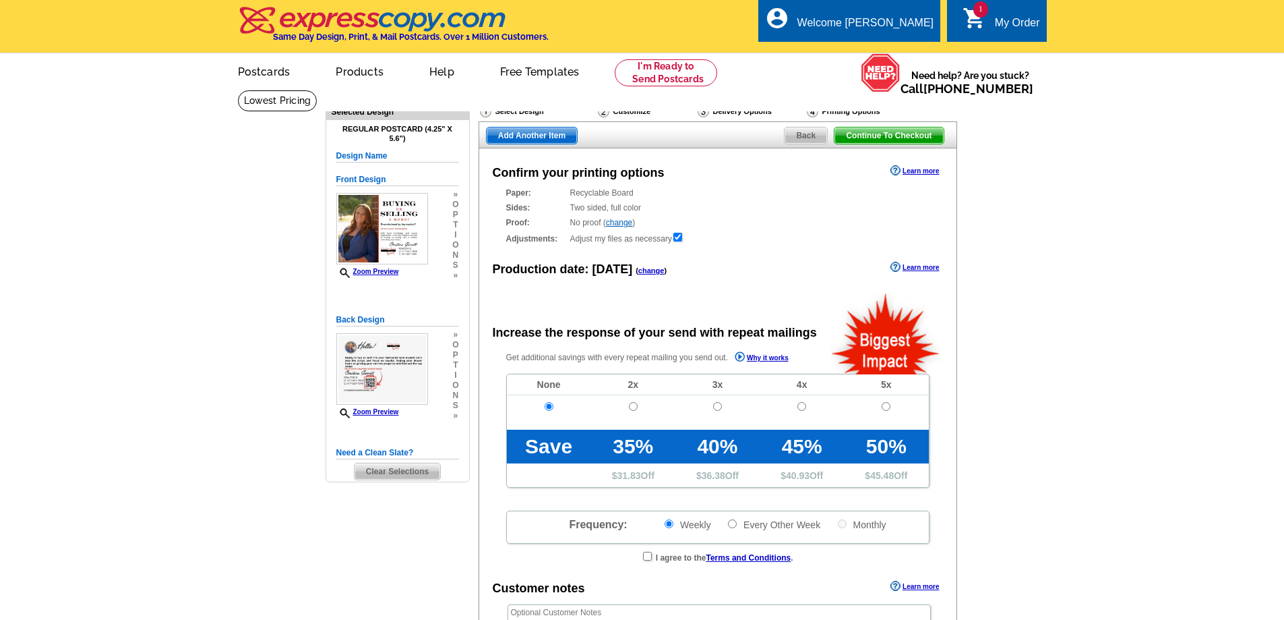
radio input "false"
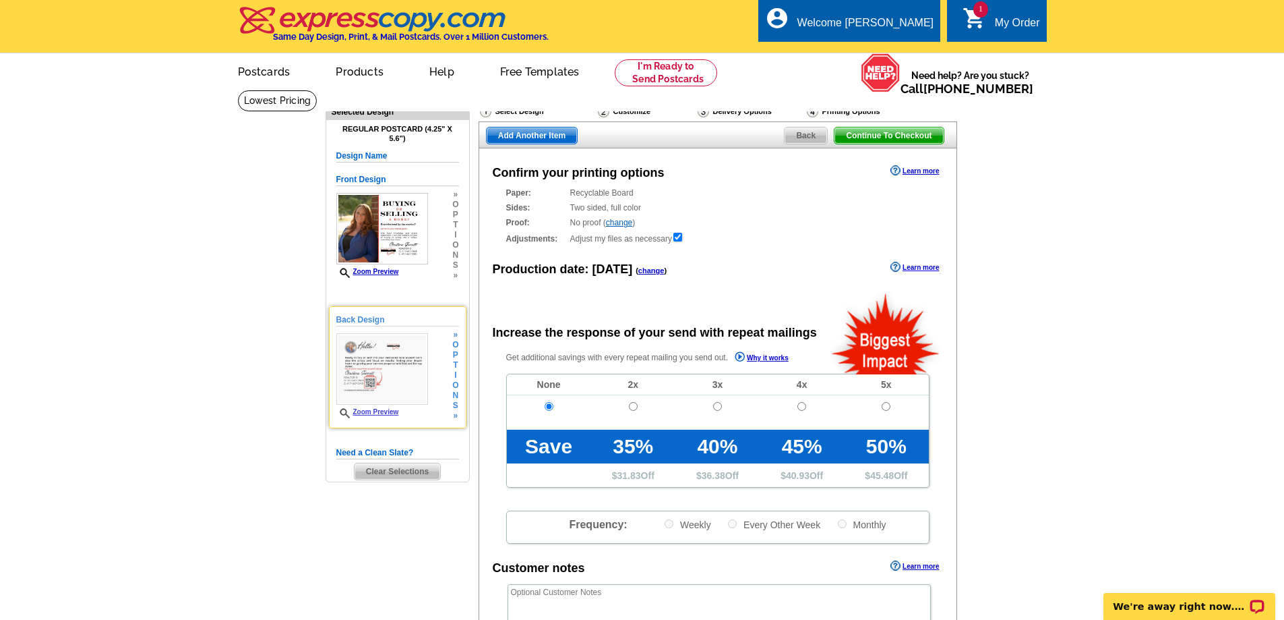
click at [454, 376] on span "i" at bounding box center [455, 375] width 6 height 10
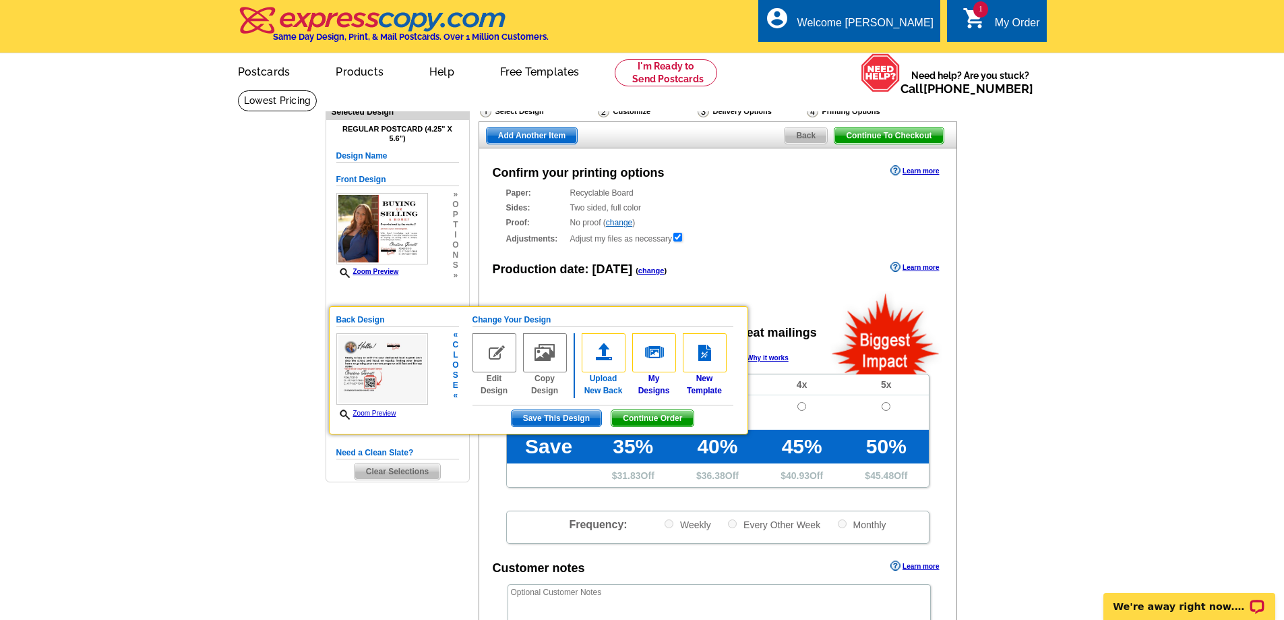
click at [603, 354] on img at bounding box center [604, 352] width 44 height 39
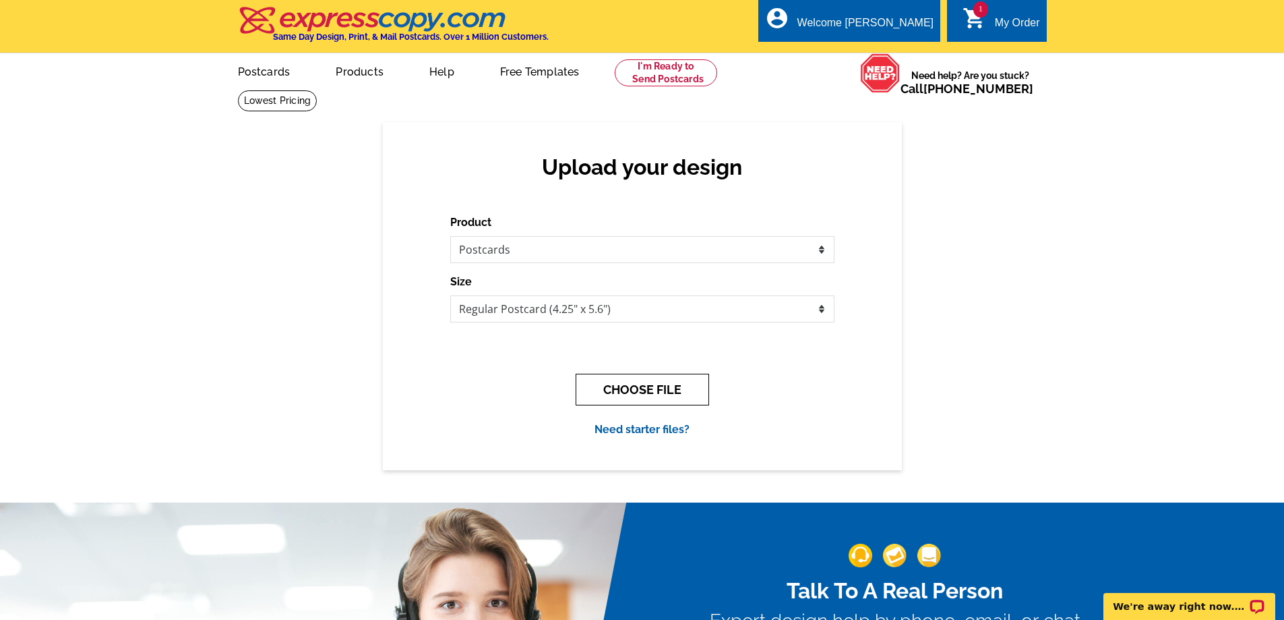
click at [623, 384] on button "CHOOSE FILE" at bounding box center [642, 389] width 133 height 32
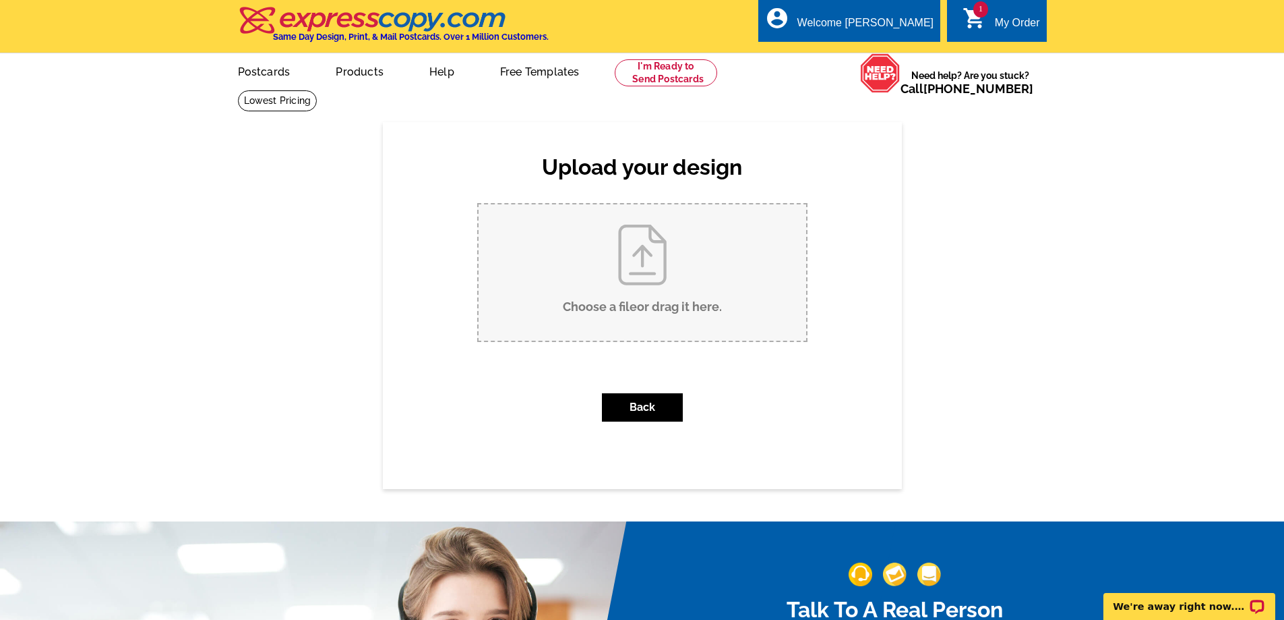
click at [588, 233] on input "Choose a file or drag it here ." at bounding box center [643, 272] width 328 height 136
type input "C:\fakepath\Real Estate Agent Postcard.jpg"
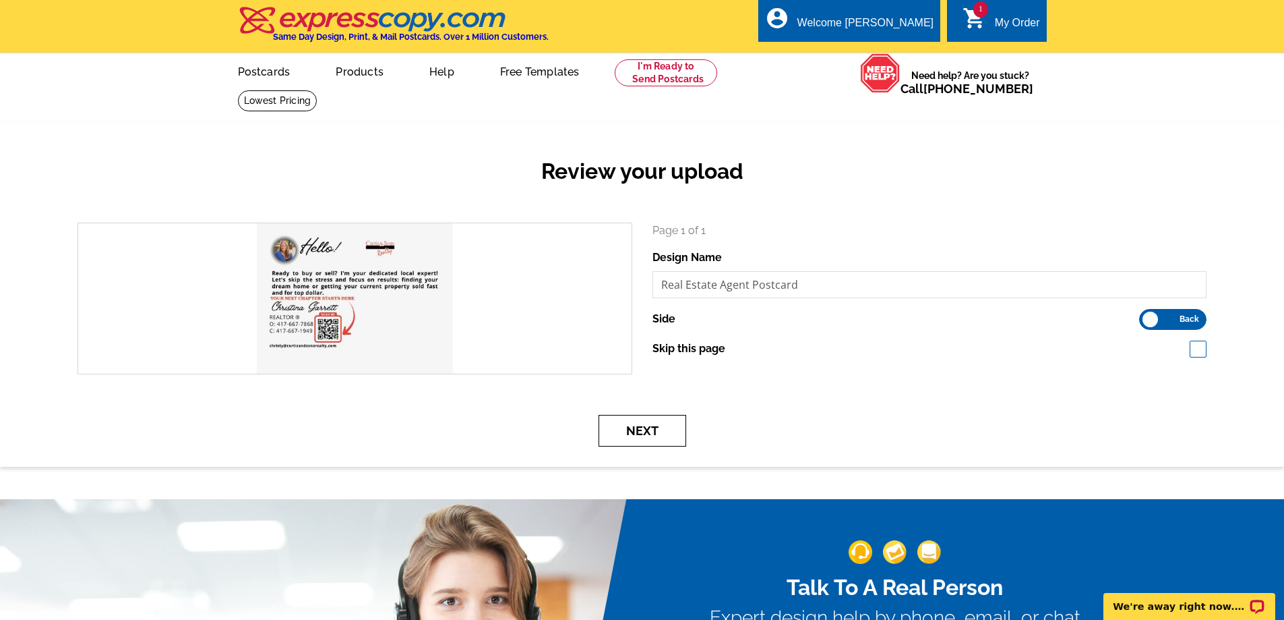
click at [649, 433] on button "Next" at bounding box center [643, 431] width 88 height 32
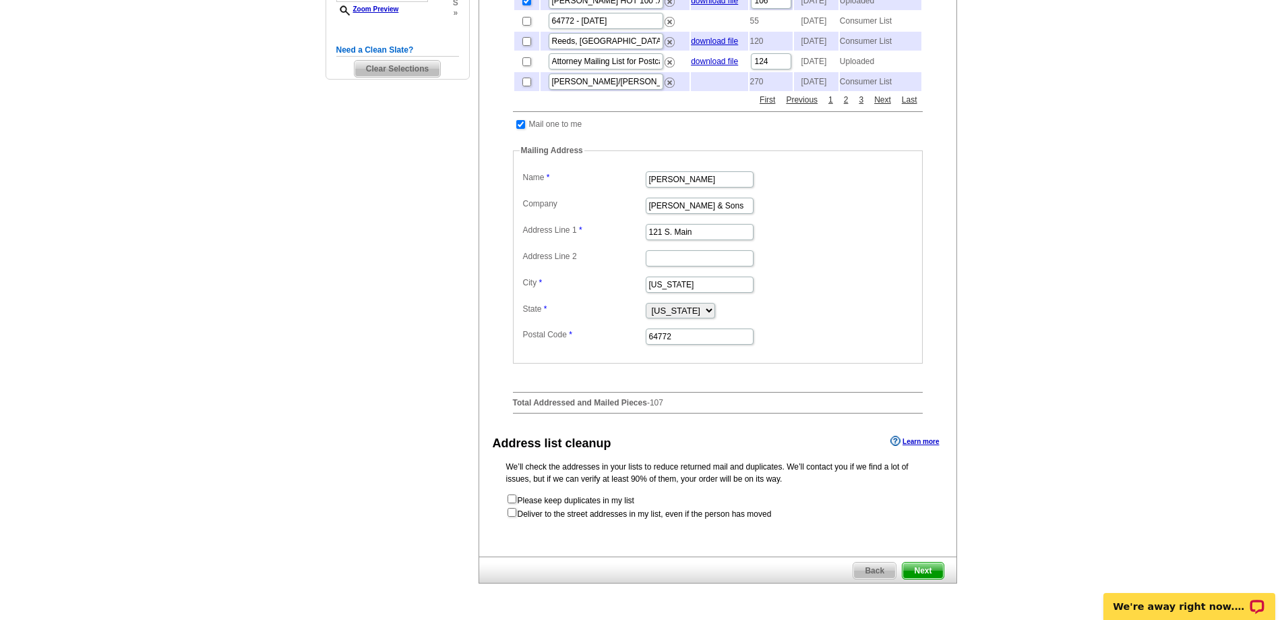
scroll to position [405, 0]
click at [928, 576] on span "Next" at bounding box center [923, 568] width 40 height 16
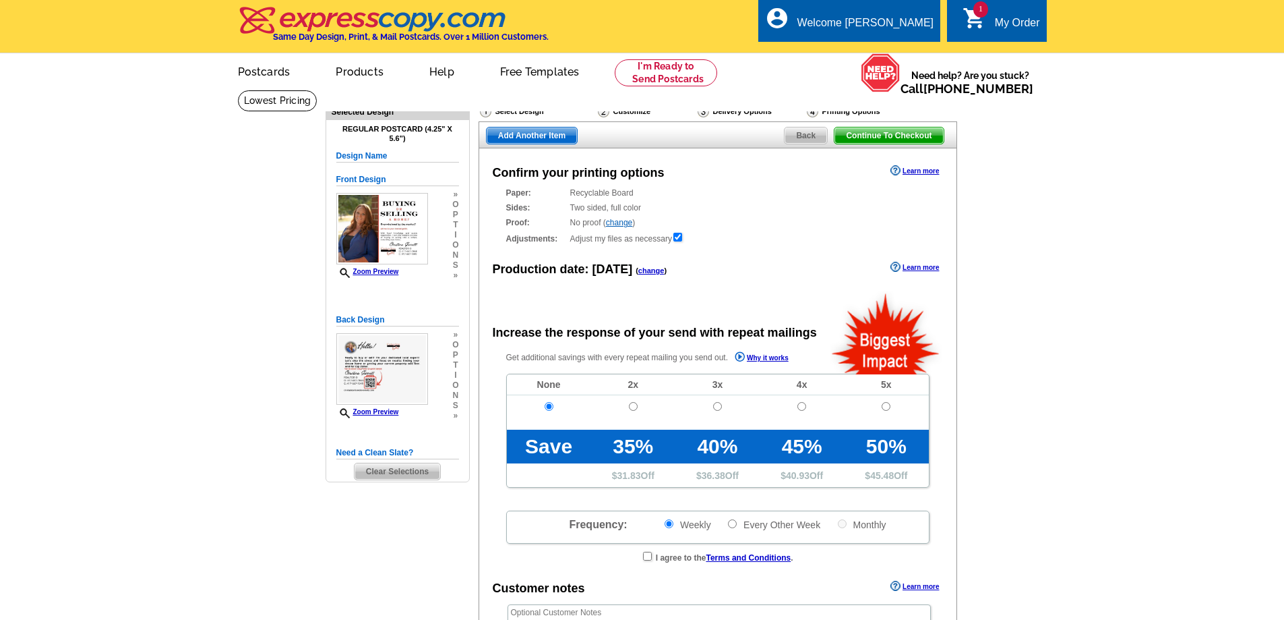
radio input "false"
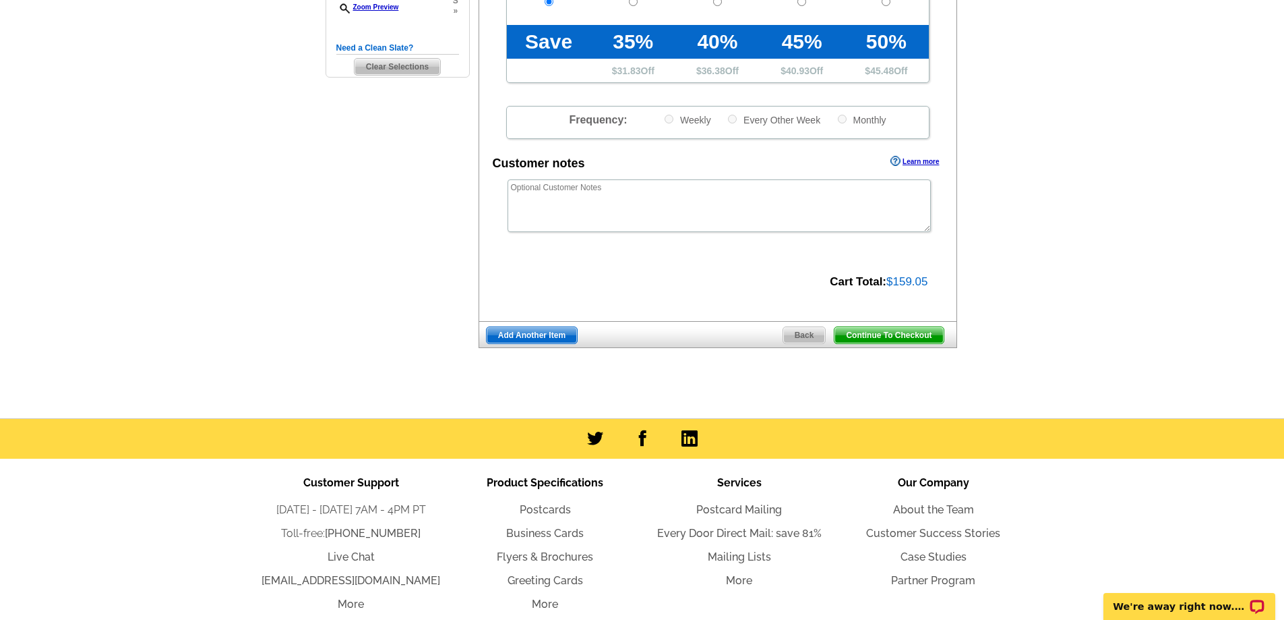
click at [882, 338] on span "Continue To Checkout" at bounding box center [889, 335] width 109 height 16
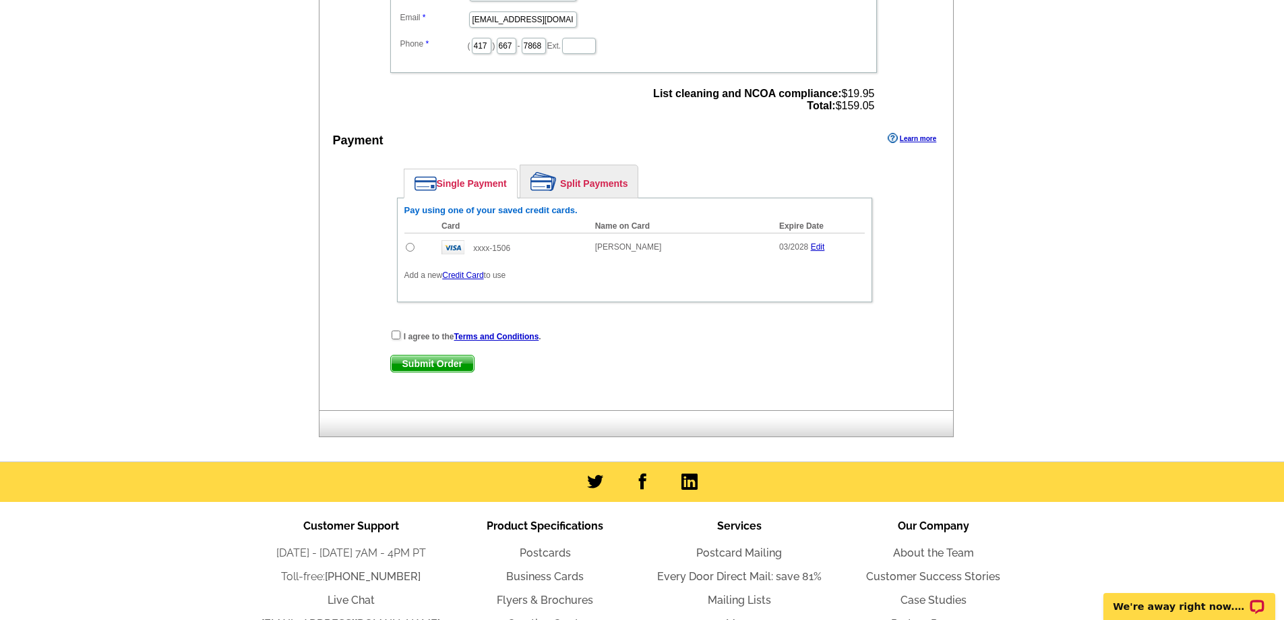
scroll to position [539, 0]
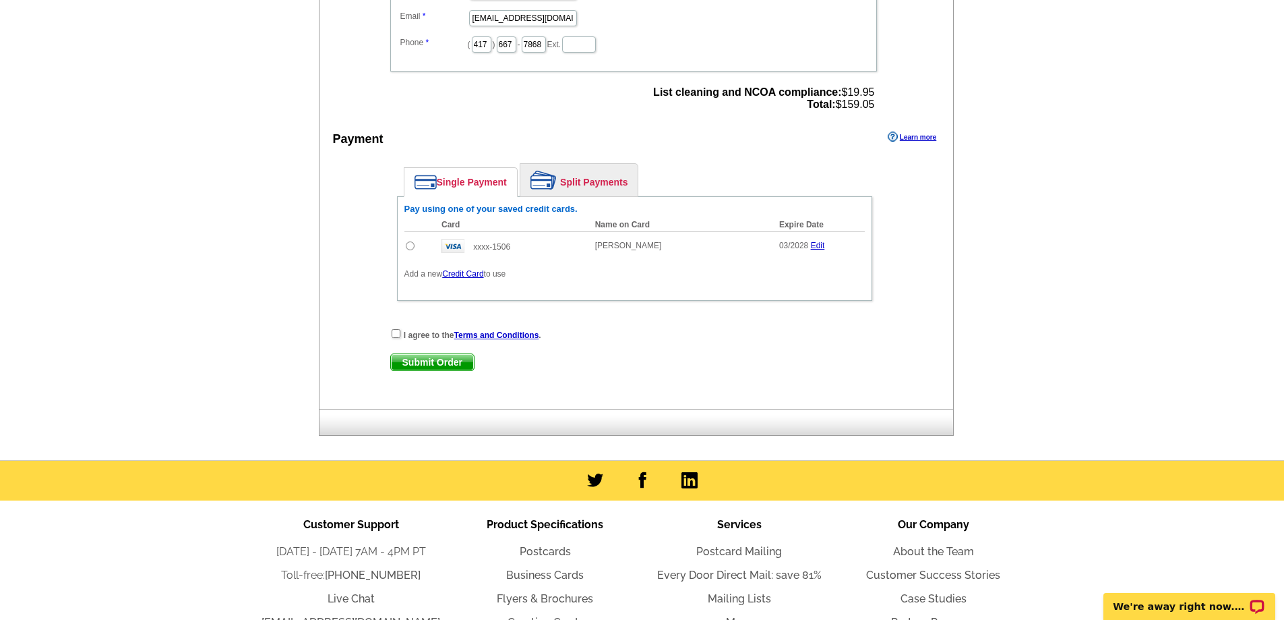
click at [410, 248] on input "radio" at bounding box center [410, 245] width 9 height 9
radio input "true"
click at [400, 335] on input "checkbox" at bounding box center [396, 333] width 9 height 9
checkbox input "true"
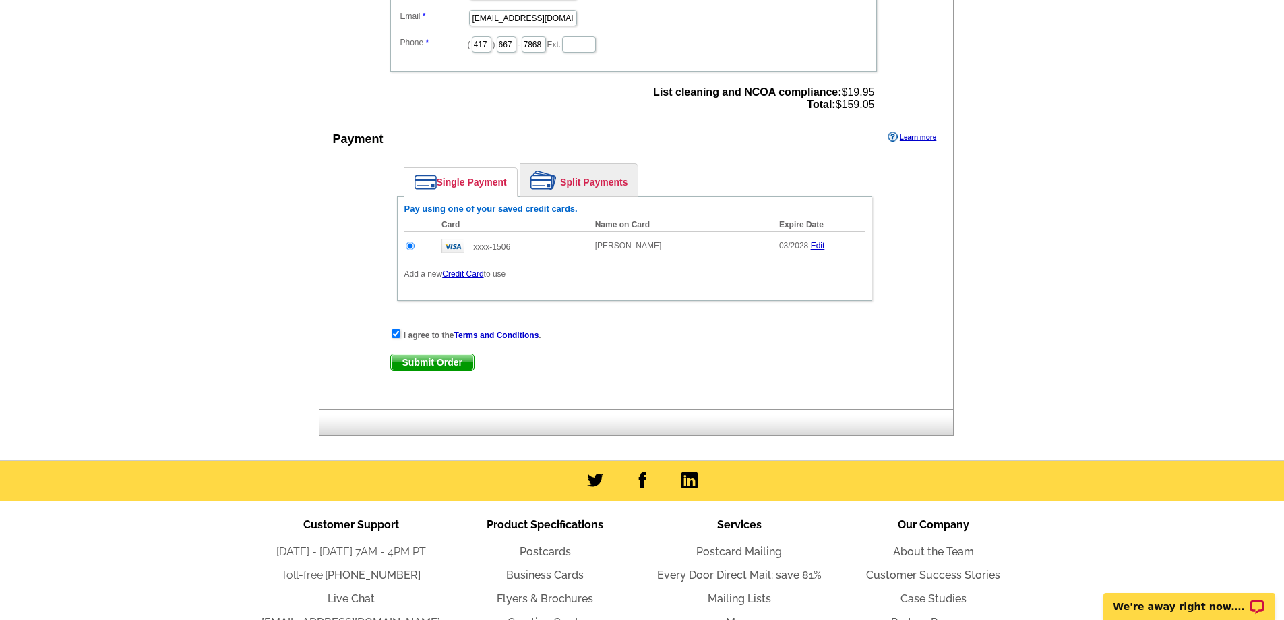
click at [425, 366] on span "Submit Order" at bounding box center [432, 362] width 83 height 16
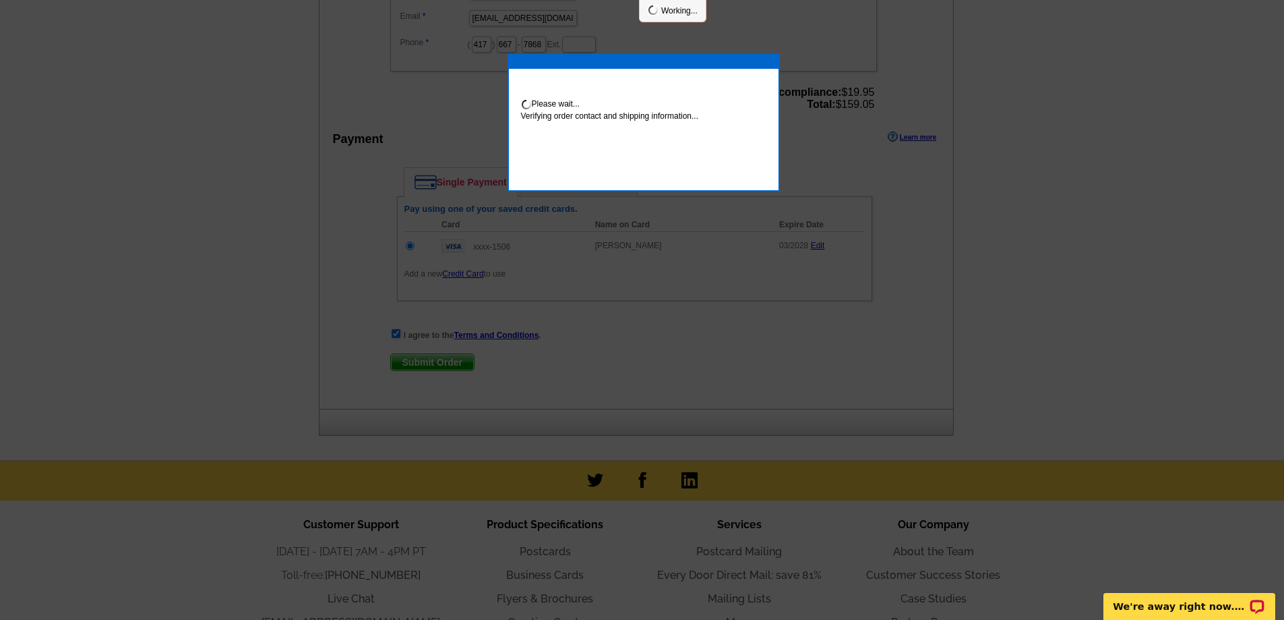
scroll to position [534, 0]
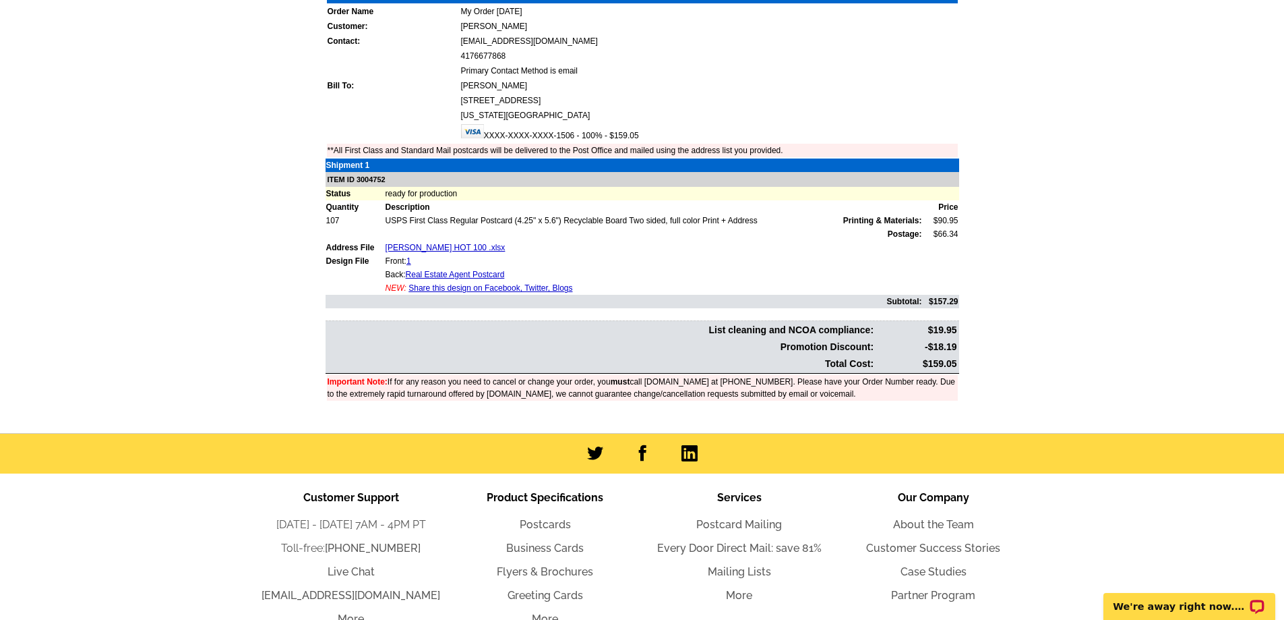
scroll to position [337, 0]
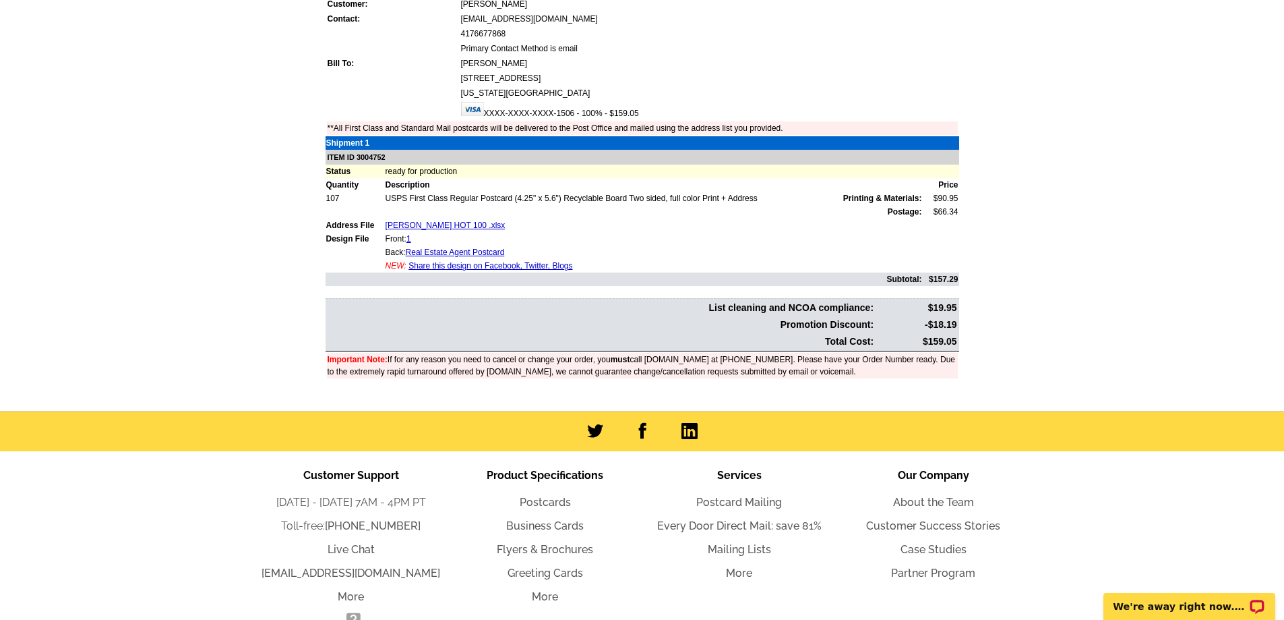
click at [467, 266] on link "Share this design on Facebook, Twitter, Blogs" at bounding box center [491, 265] width 164 height 9
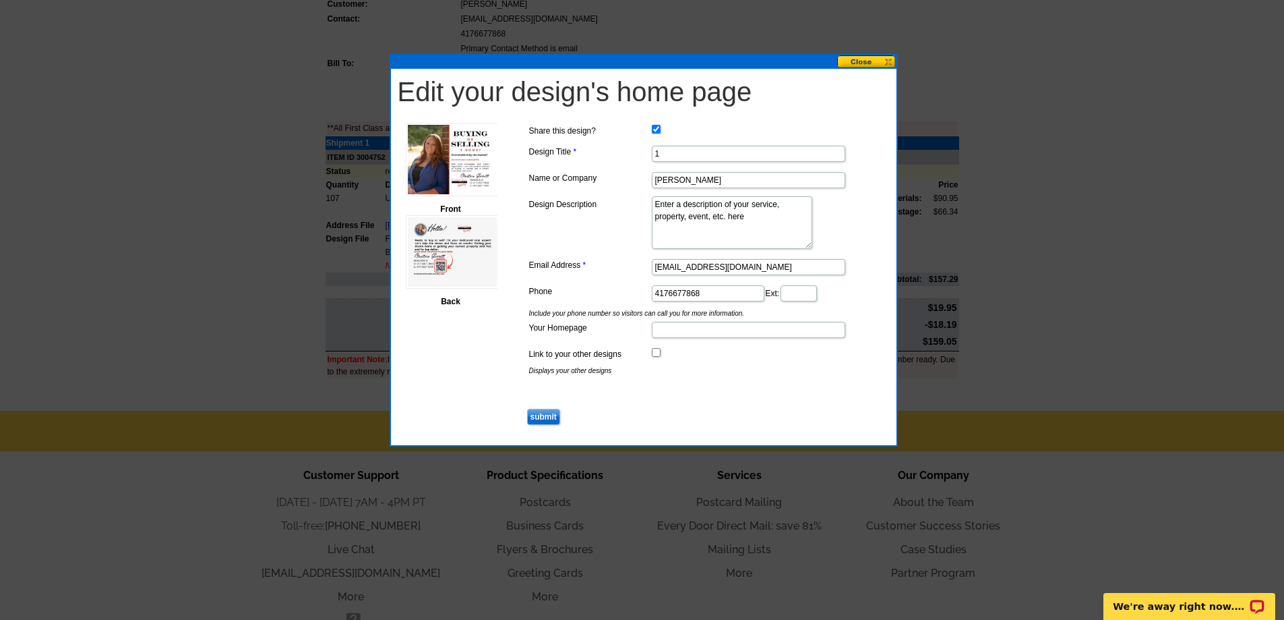
click at [870, 61] on button at bounding box center [866, 61] width 59 height 13
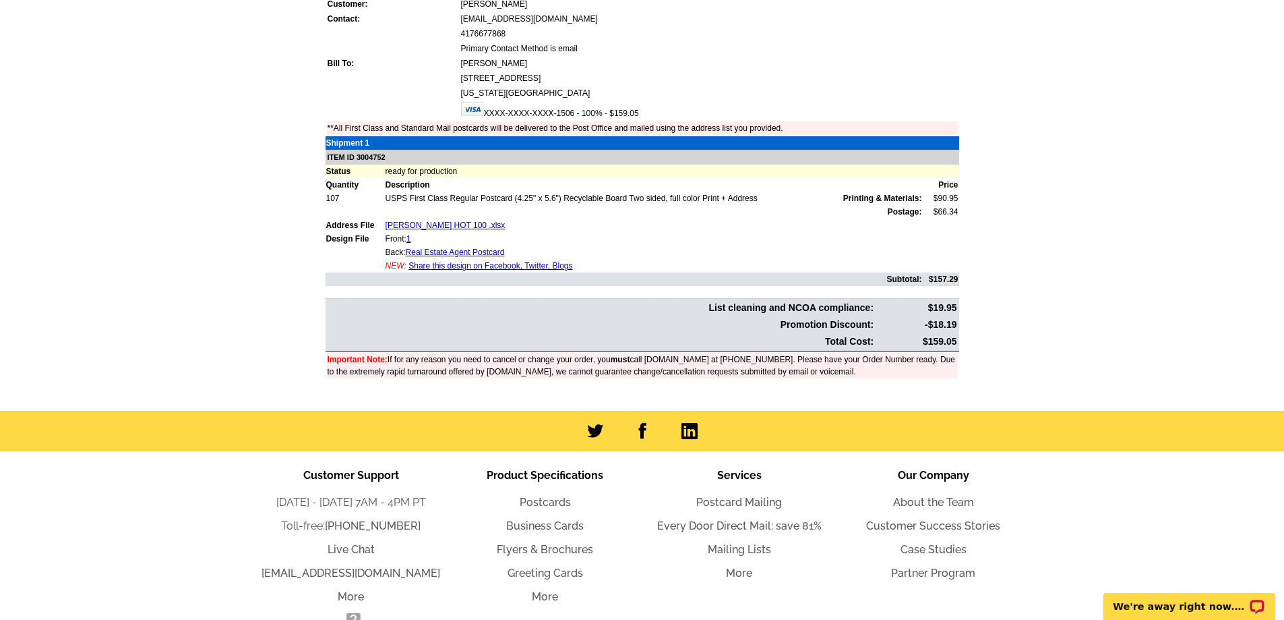
scroll to position [0, 0]
